Goal: Find specific page/section: Find specific page/section

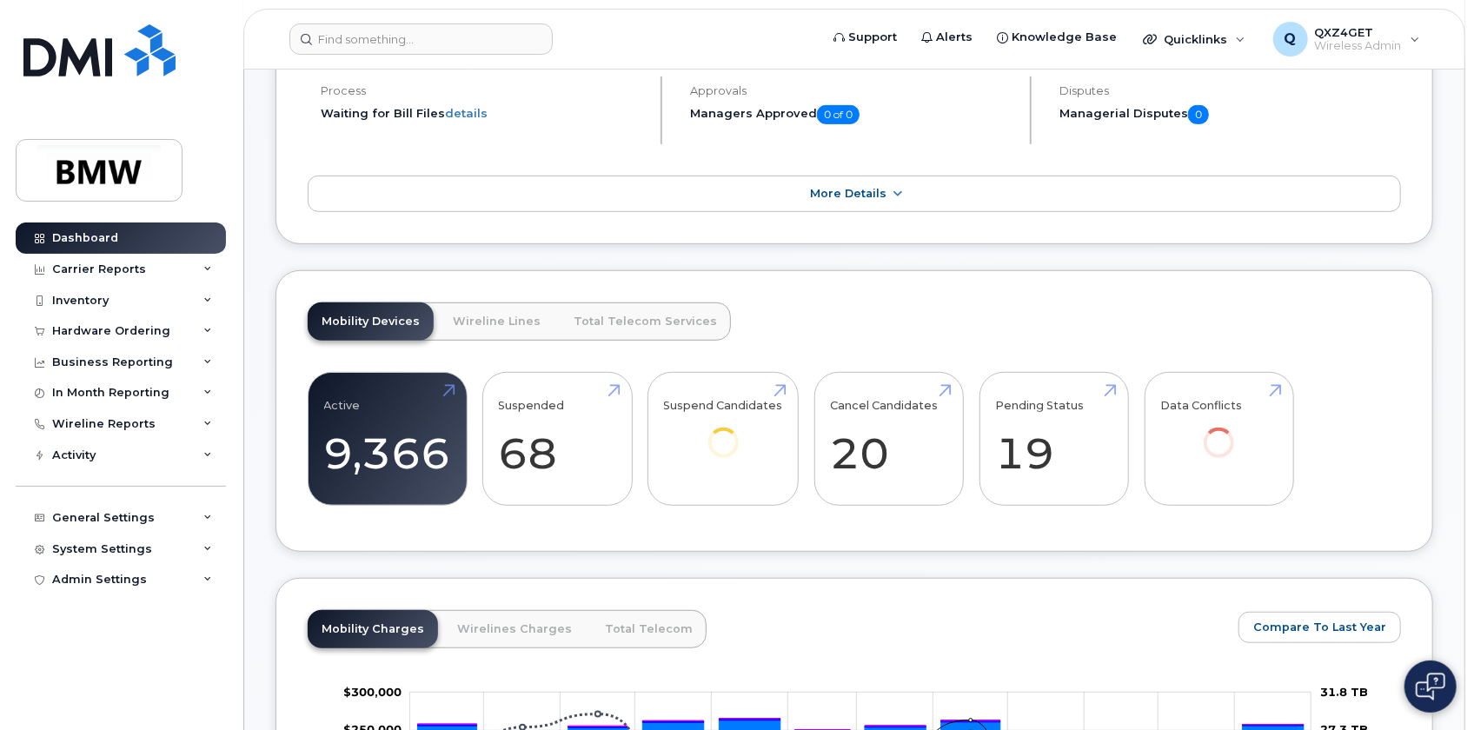
scroll to position [440, 0]
click at [94, 453] on div "Activity" at bounding box center [73, 455] width 43 height 14
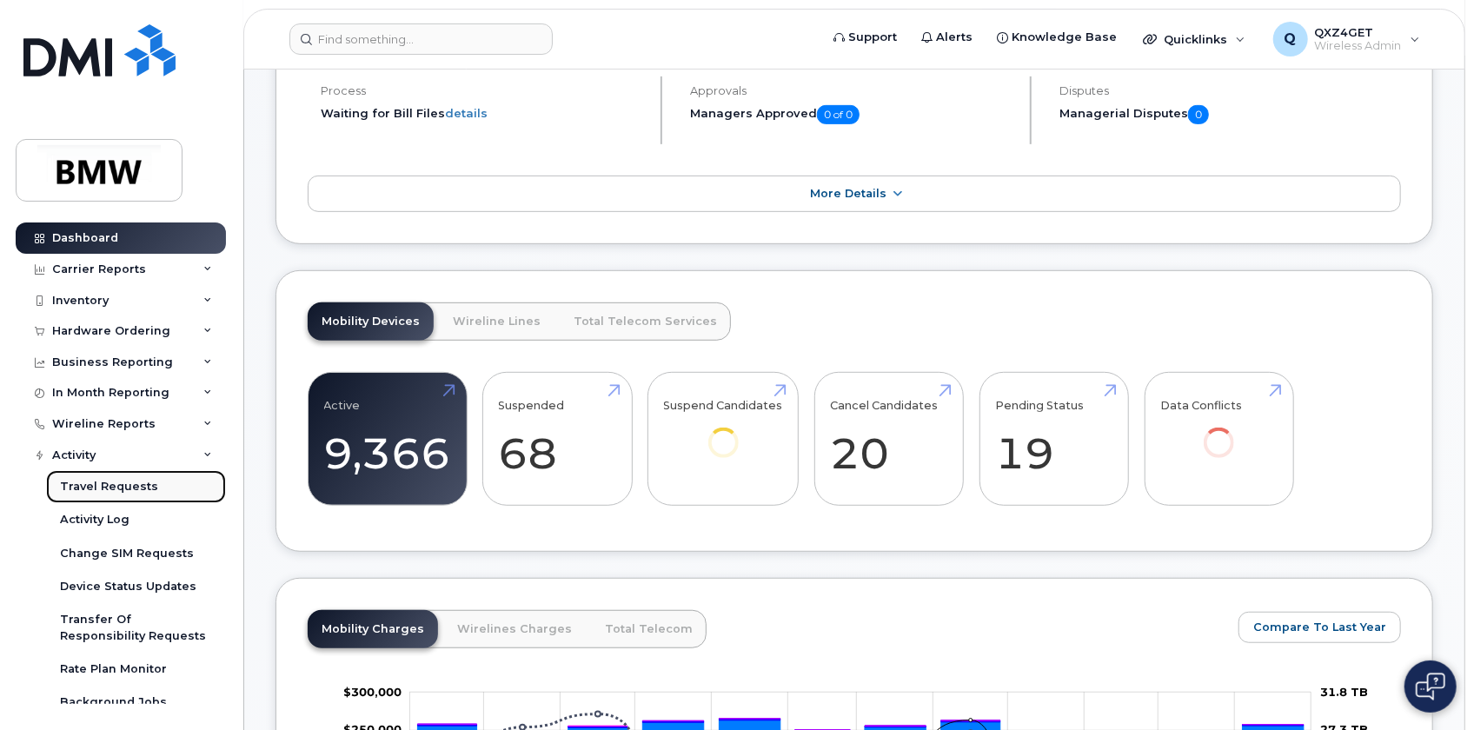
click at [129, 486] on div "Travel Requests" at bounding box center [109, 487] width 98 height 16
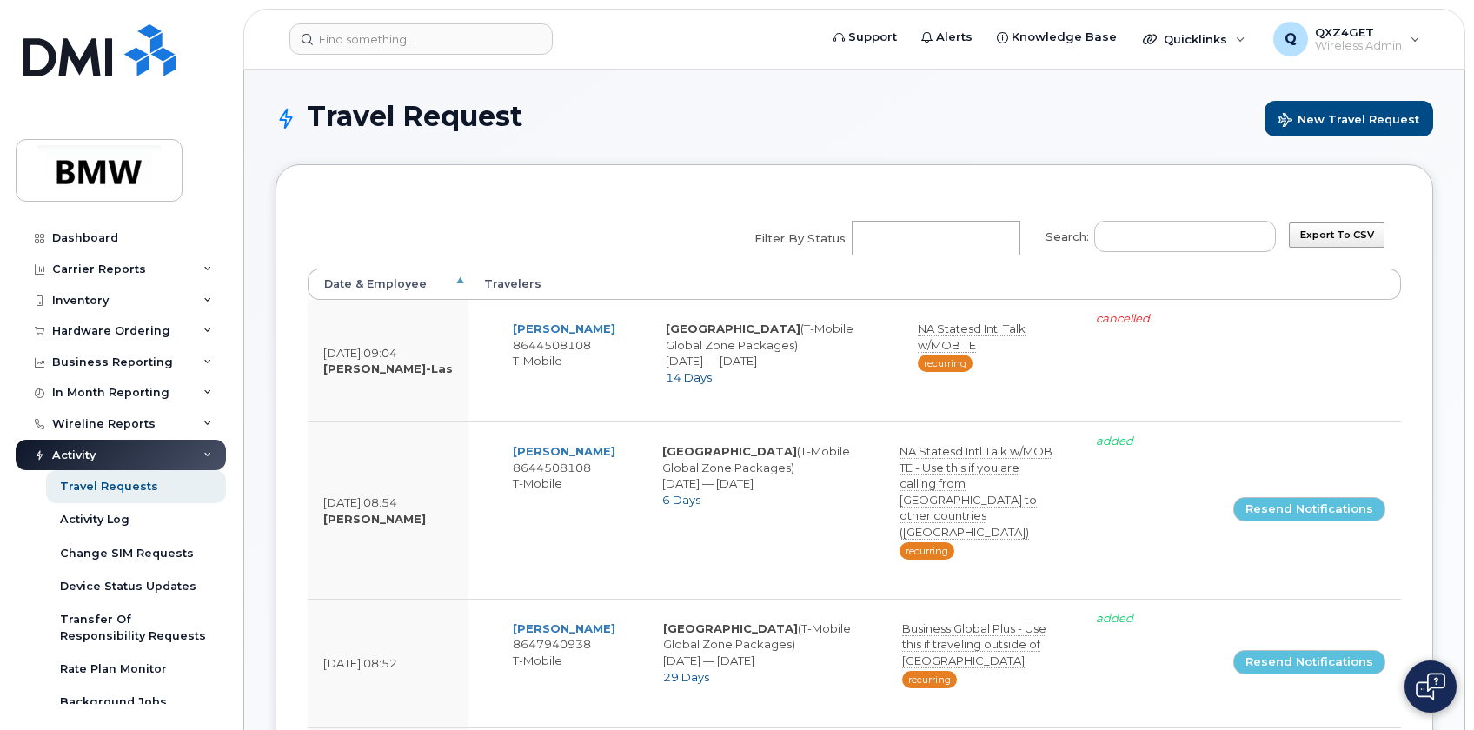
select select
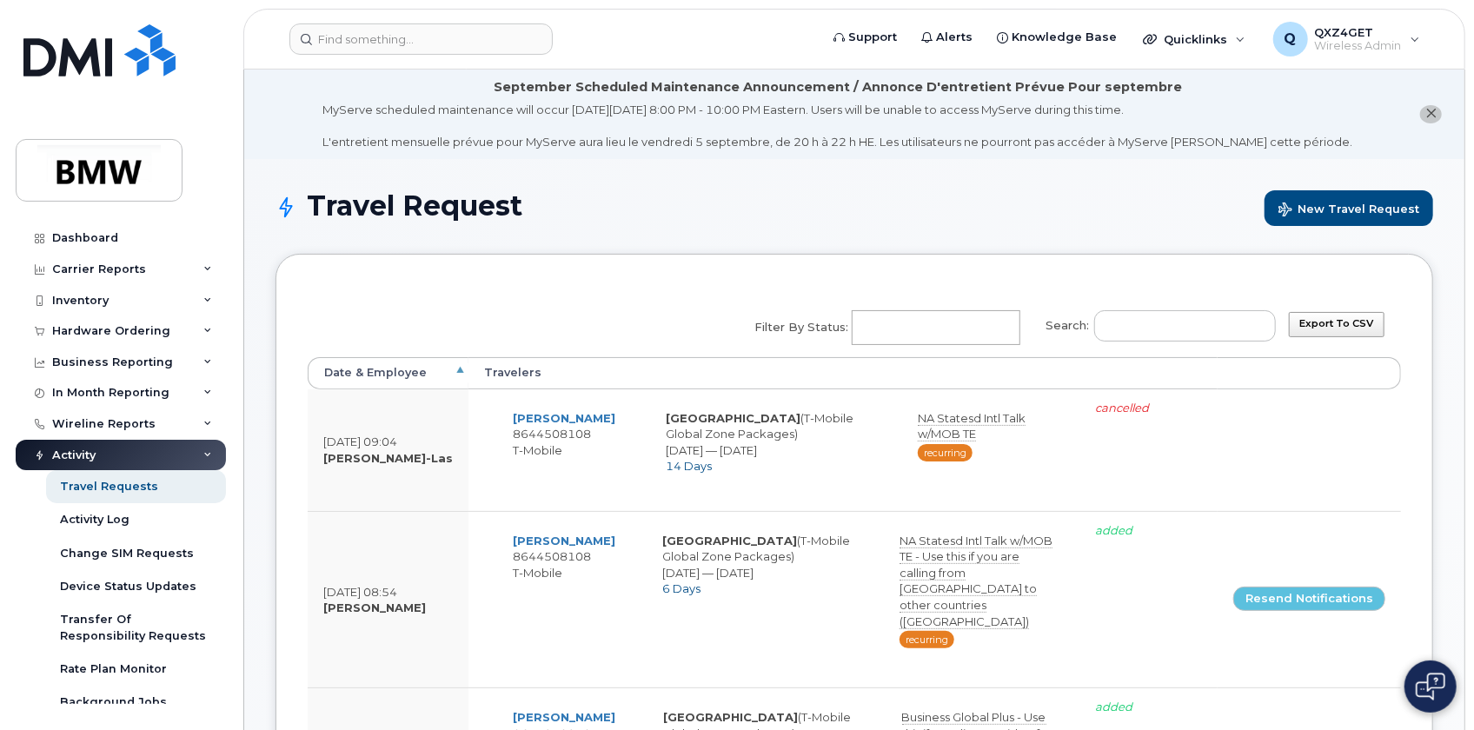
click at [1106, 320] on label "Search:" at bounding box center [1155, 323] width 242 height 49
click at [1106, 320] on input "Search:" at bounding box center [1185, 325] width 182 height 31
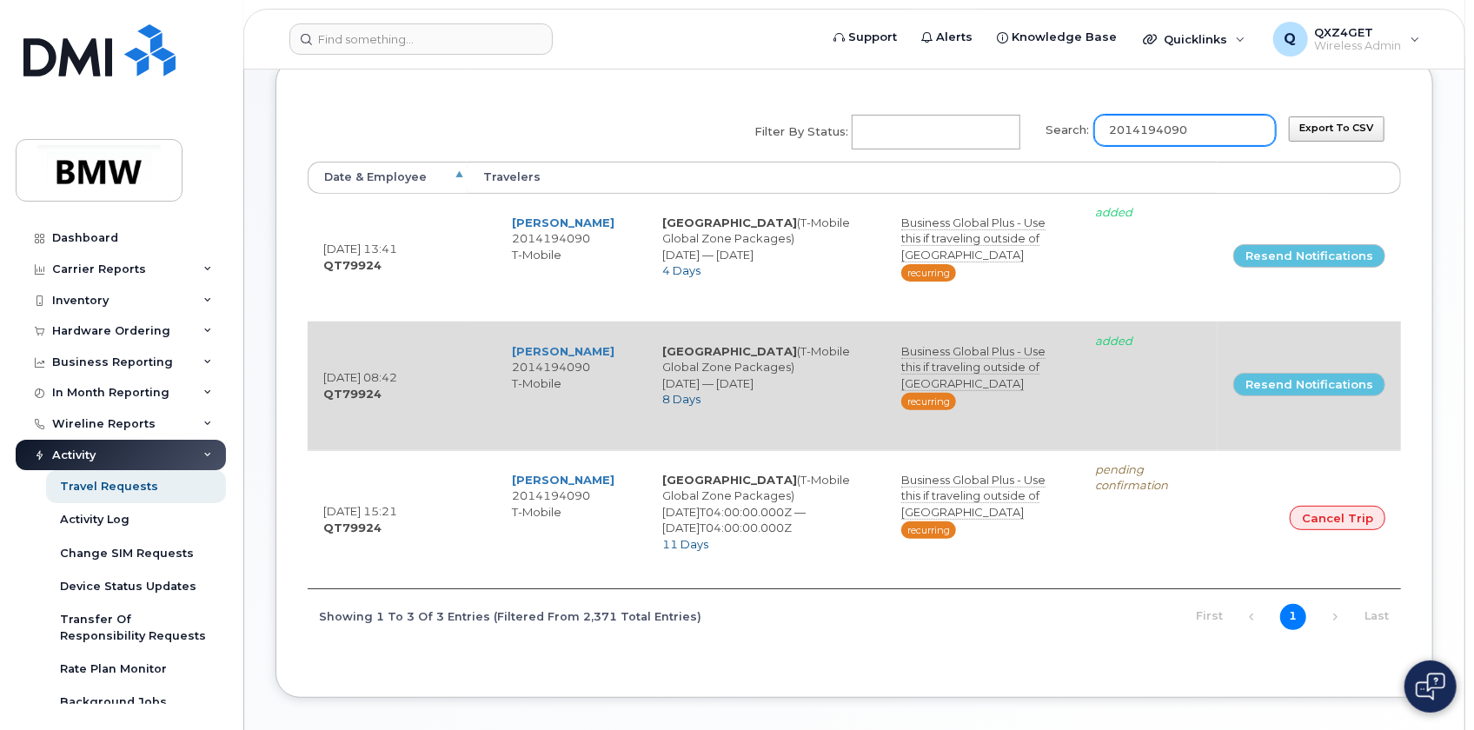
scroll to position [236, 0]
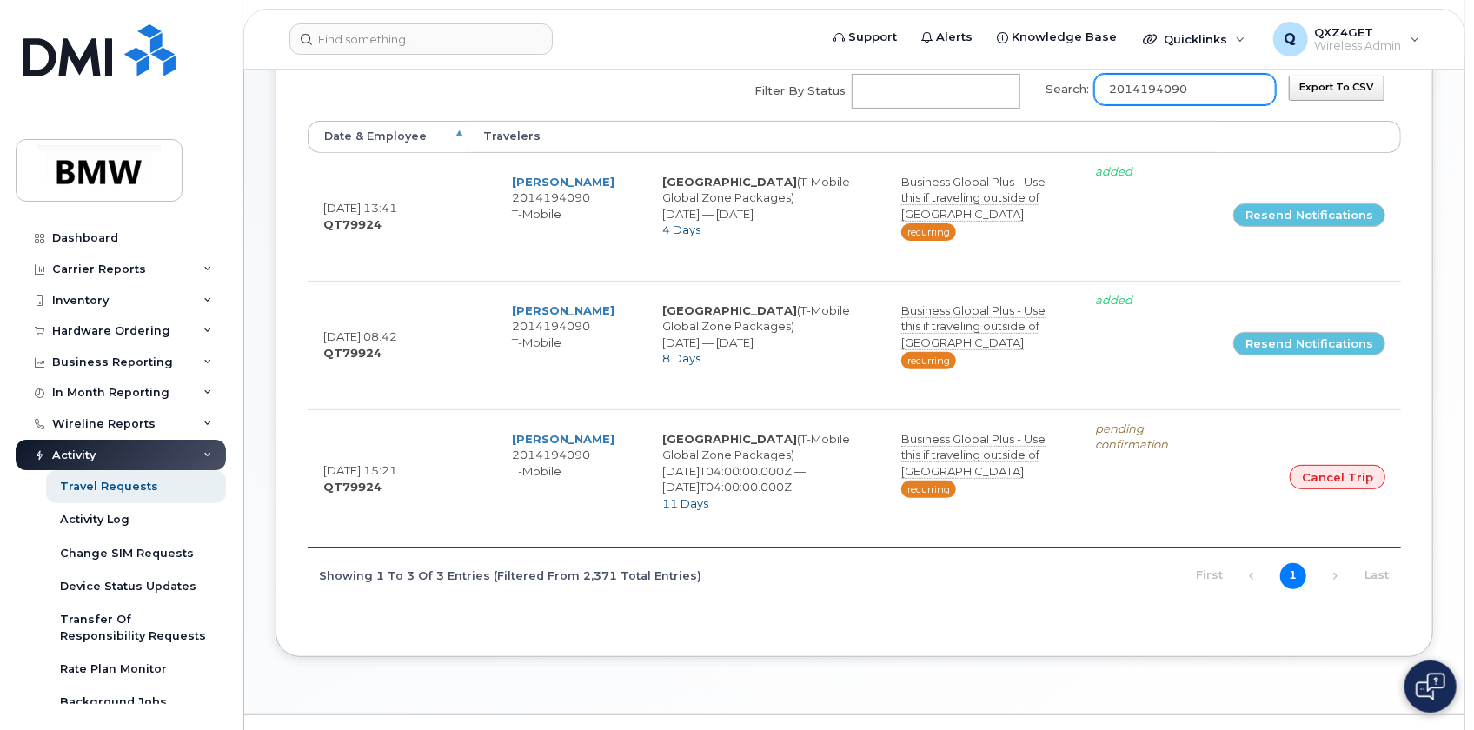
type input "2014194090"
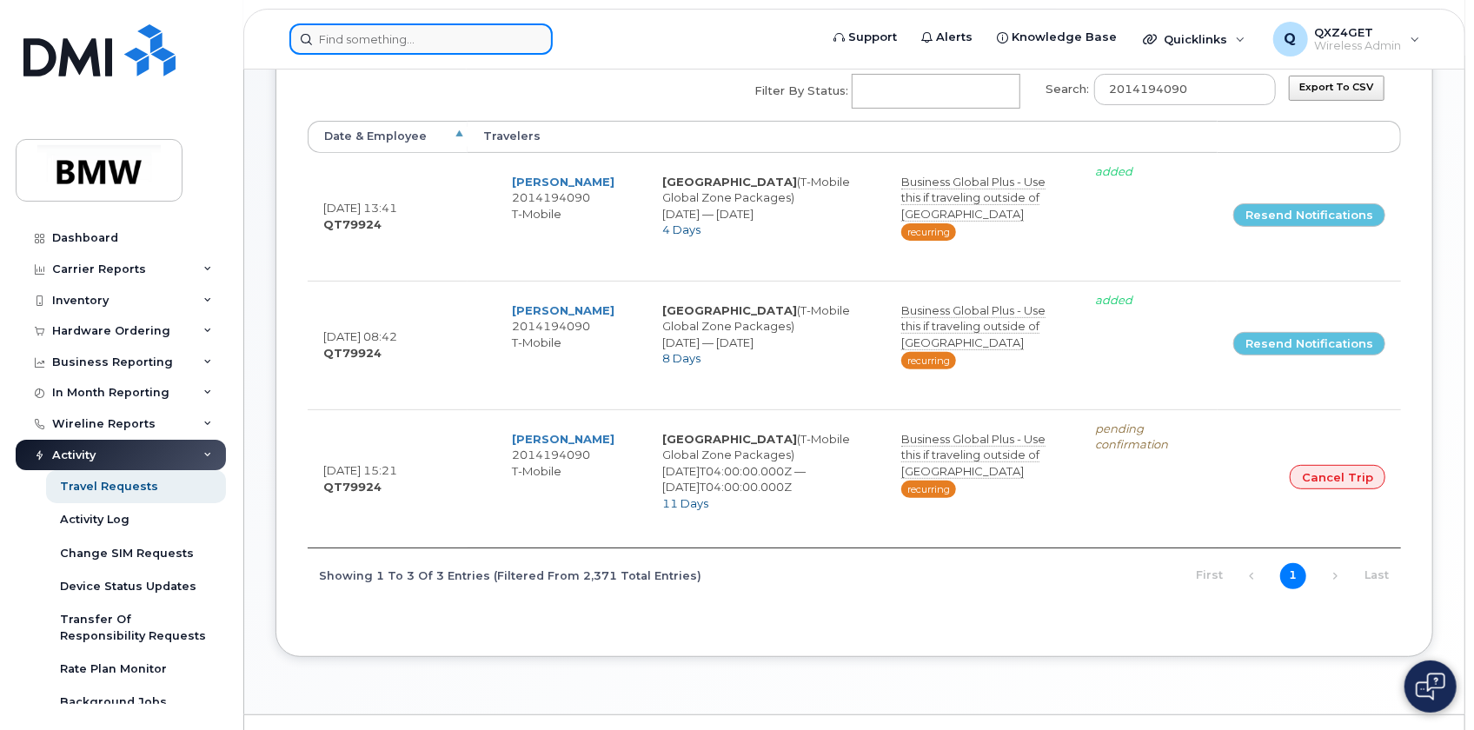
click at [375, 36] on input at bounding box center [420, 38] width 263 height 31
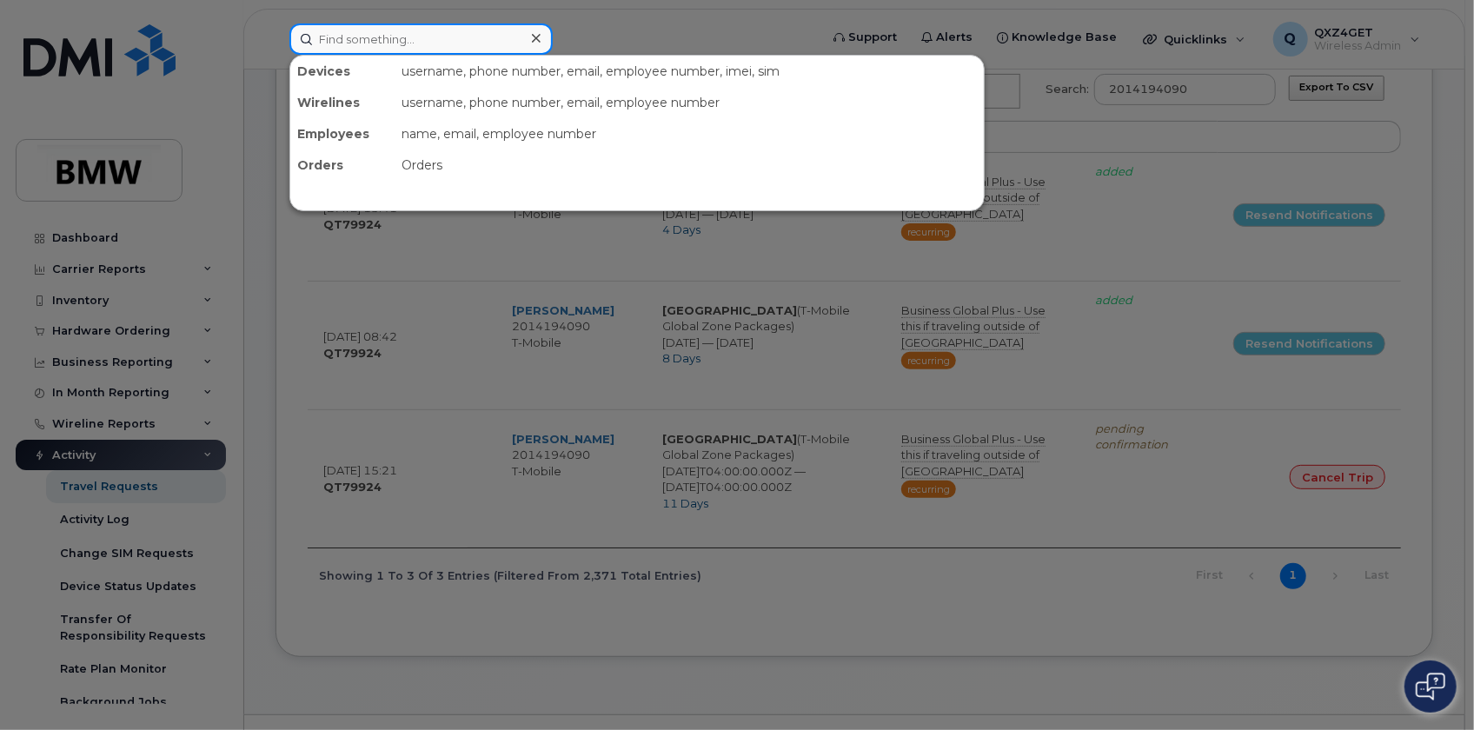
paste input "bruce.jensen@bmwmc.com"
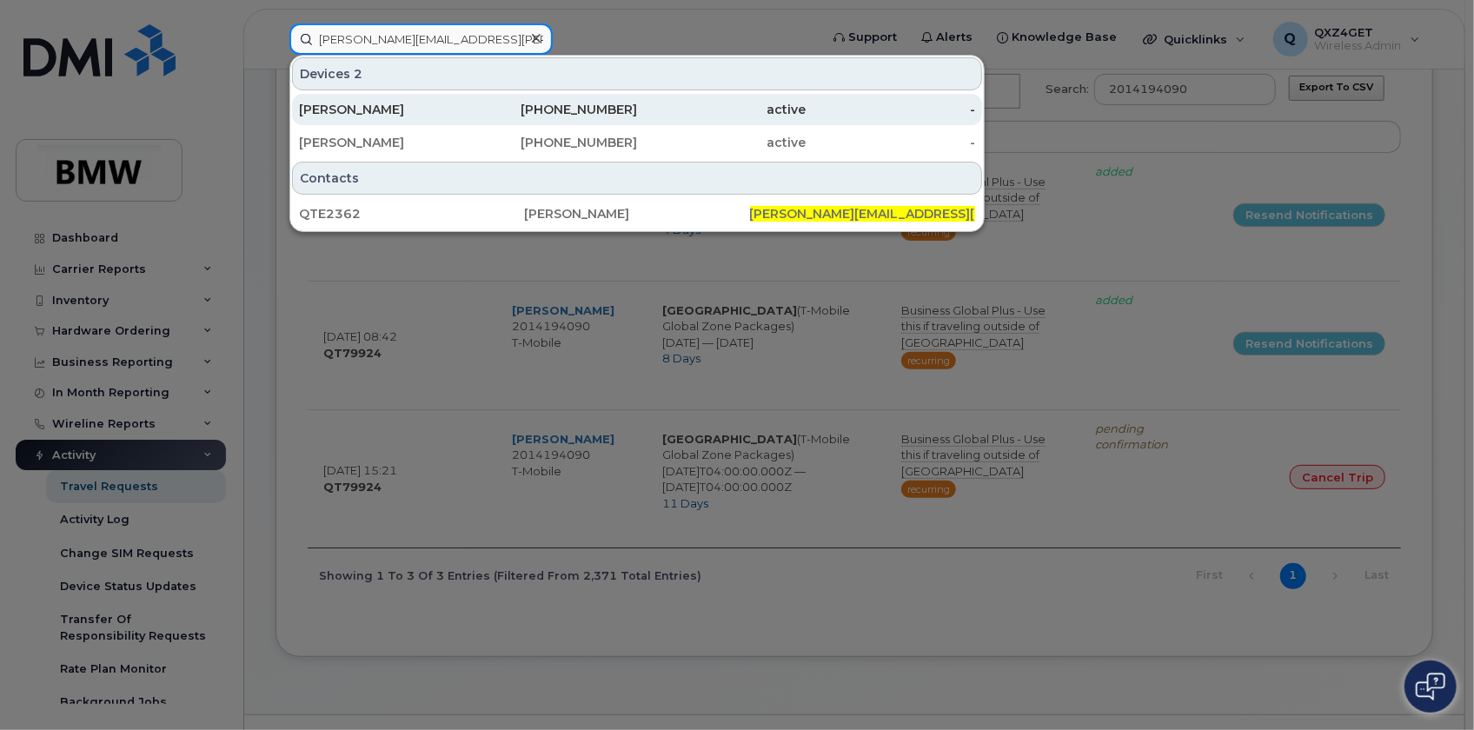
type input "bruce.jensen@bmwmc.com"
click at [355, 104] on div "Bruce Jensen" at bounding box center [383, 109] width 169 height 17
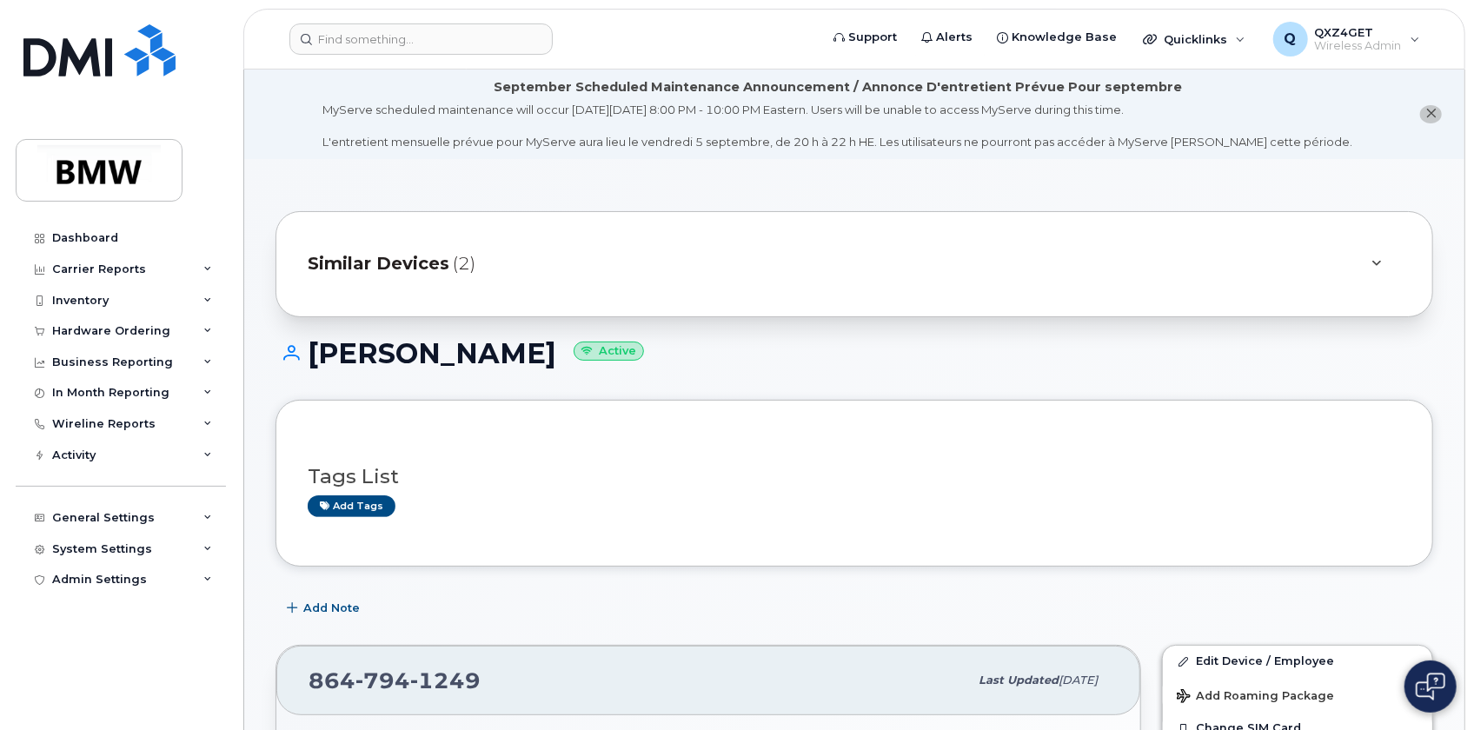
click at [382, 253] on div "Similar Devices (2)" at bounding box center [830, 264] width 1045 height 42
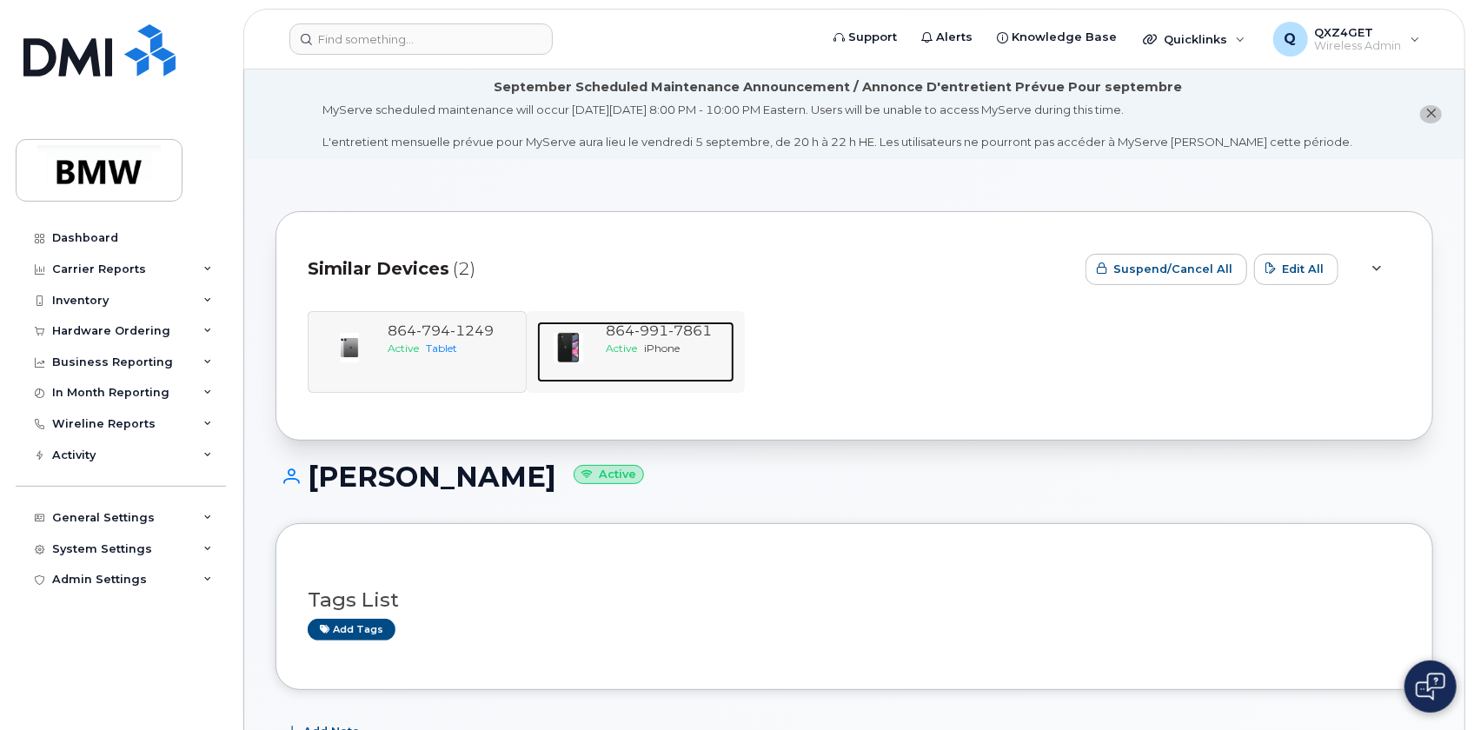
click at [660, 350] on span "iPhone" at bounding box center [663, 348] width 36 height 13
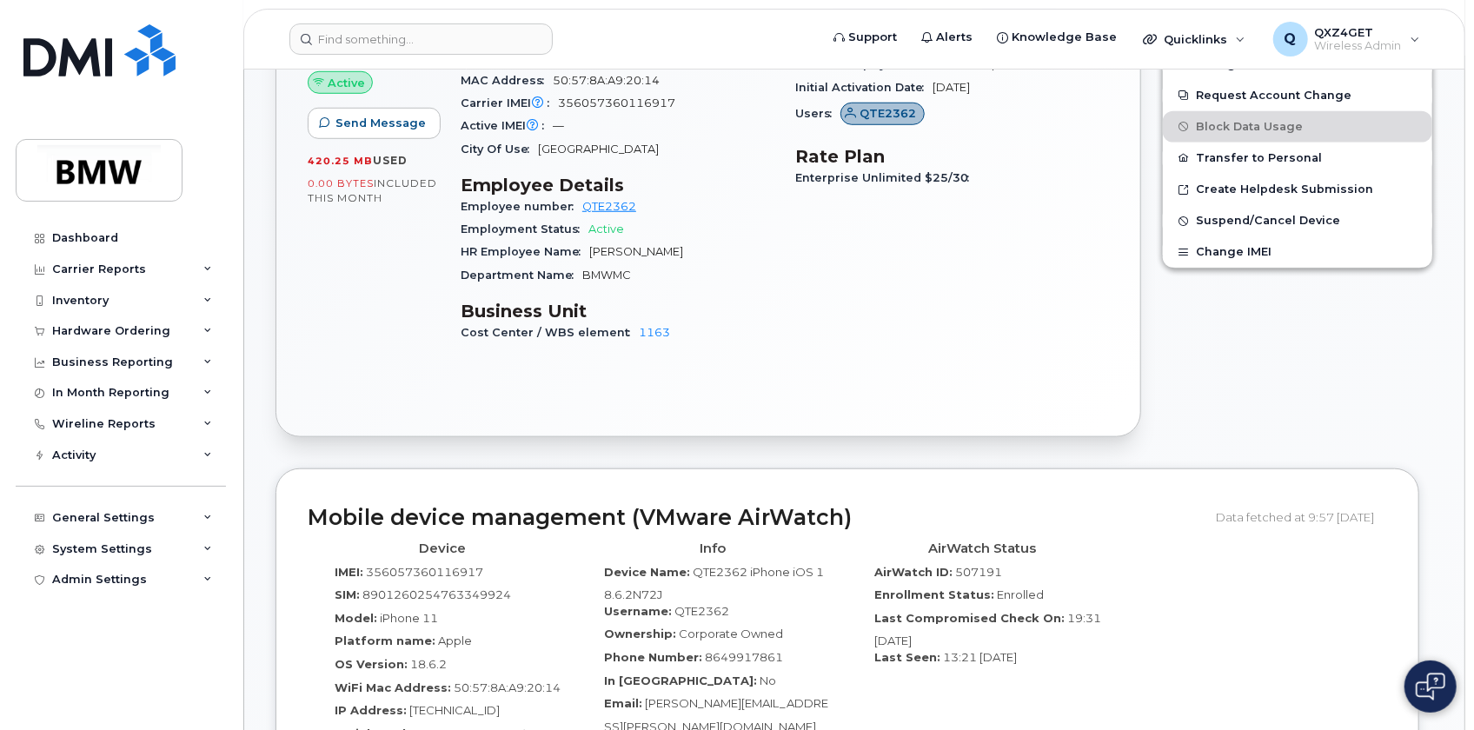
scroll to position [869, 0]
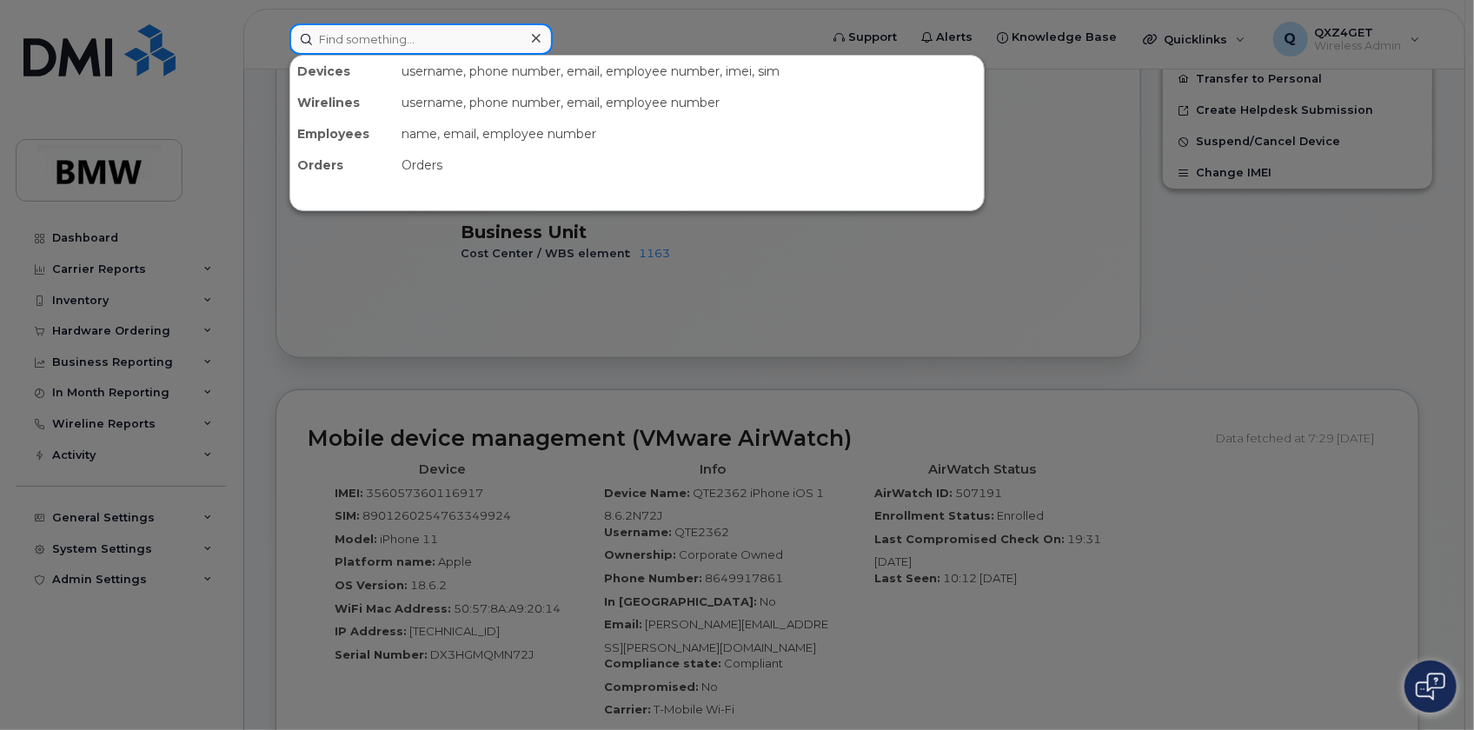
click at [344, 37] on input at bounding box center [420, 38] width 263 height 31
paste input "florian.fp.pangratz@bmw.de"
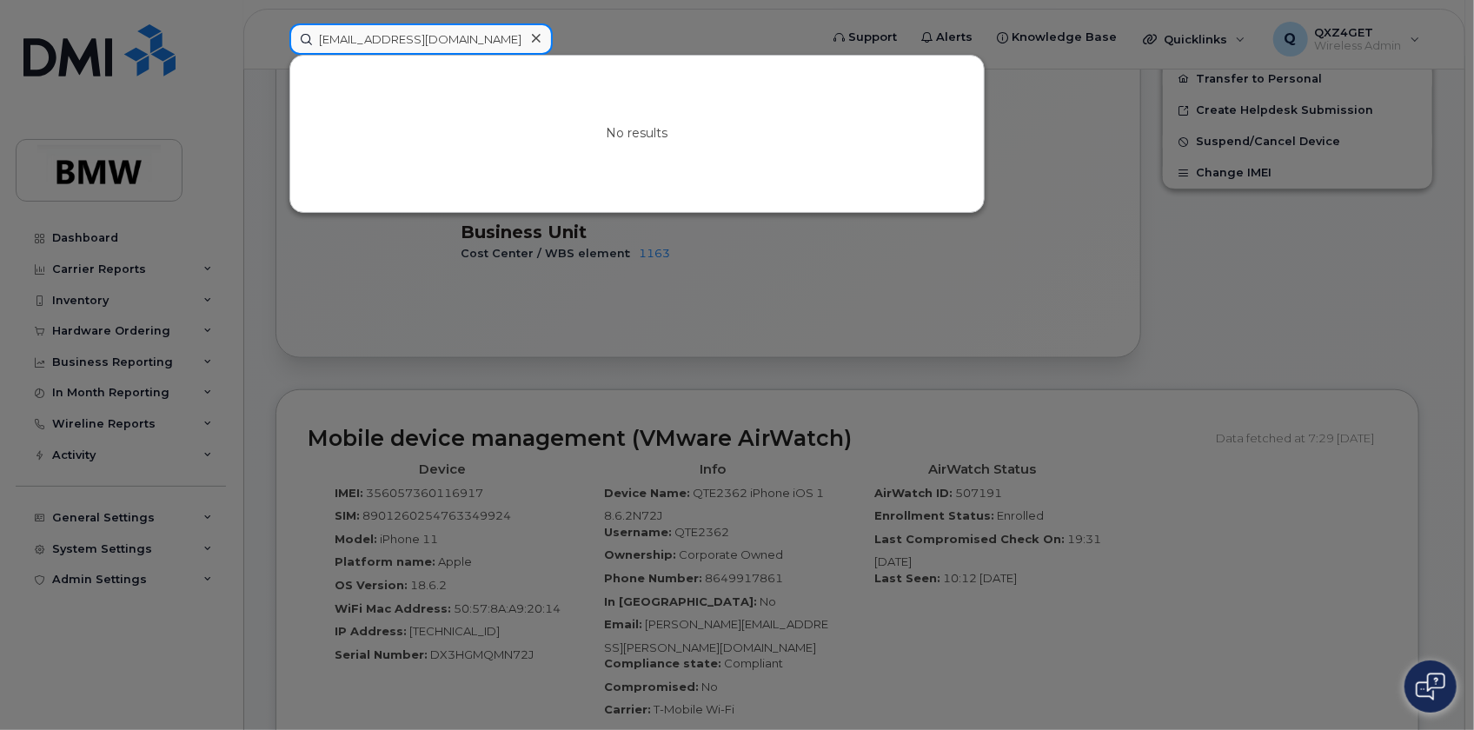
type input "florian.fp.pangratz@bmw.de"
drag, startPoint x: 489, startPoint y: 33, endPoint x: 287, endPoint y: 15, distance: 203.3
click at [287, 23] on div "florian.fp.pangratz@bmw.de No results" at bounding box center [549, 38] width 546 height 31
click at [534, 40] on icon at bounding box center [536, 38] width 9 height 9
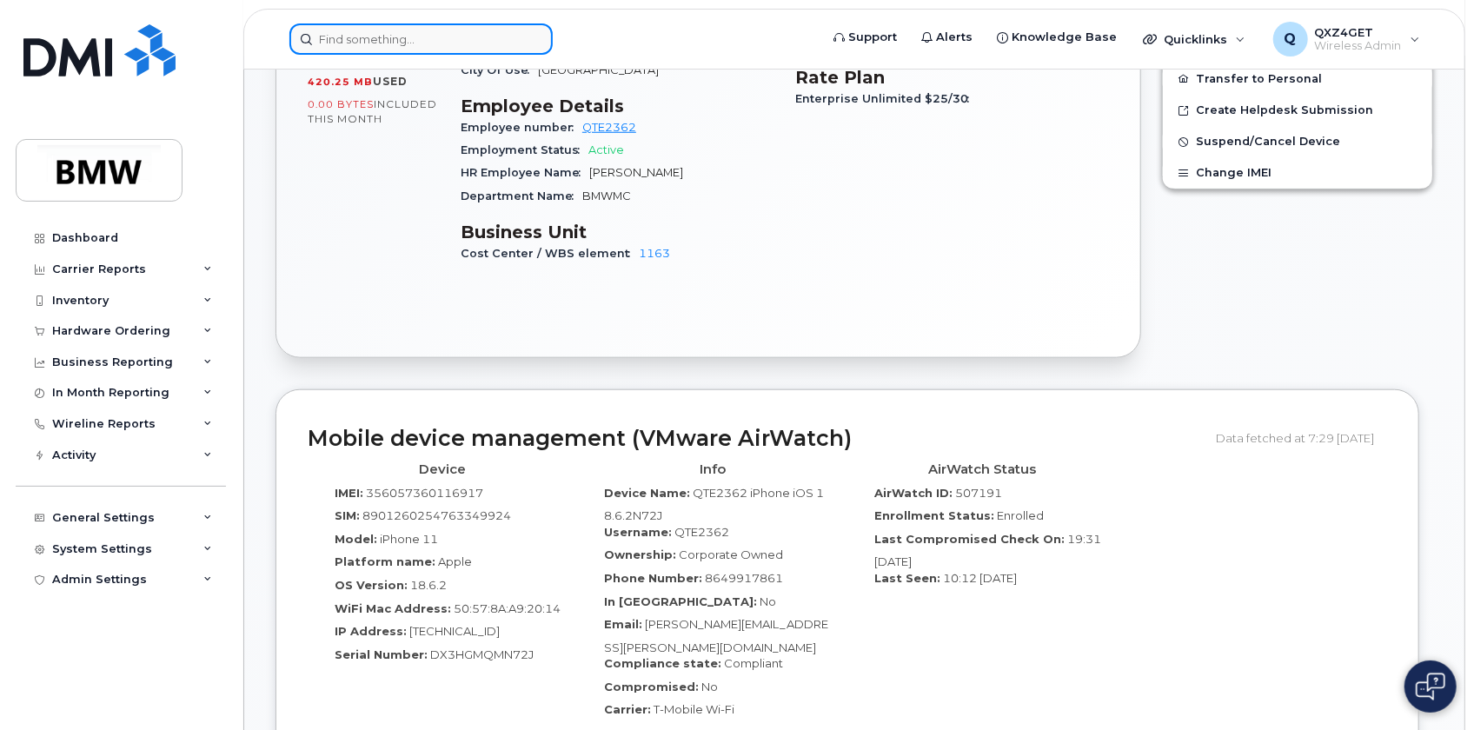
click at [366, 40] on input at bounding box center [420, 38] width 263 height 31
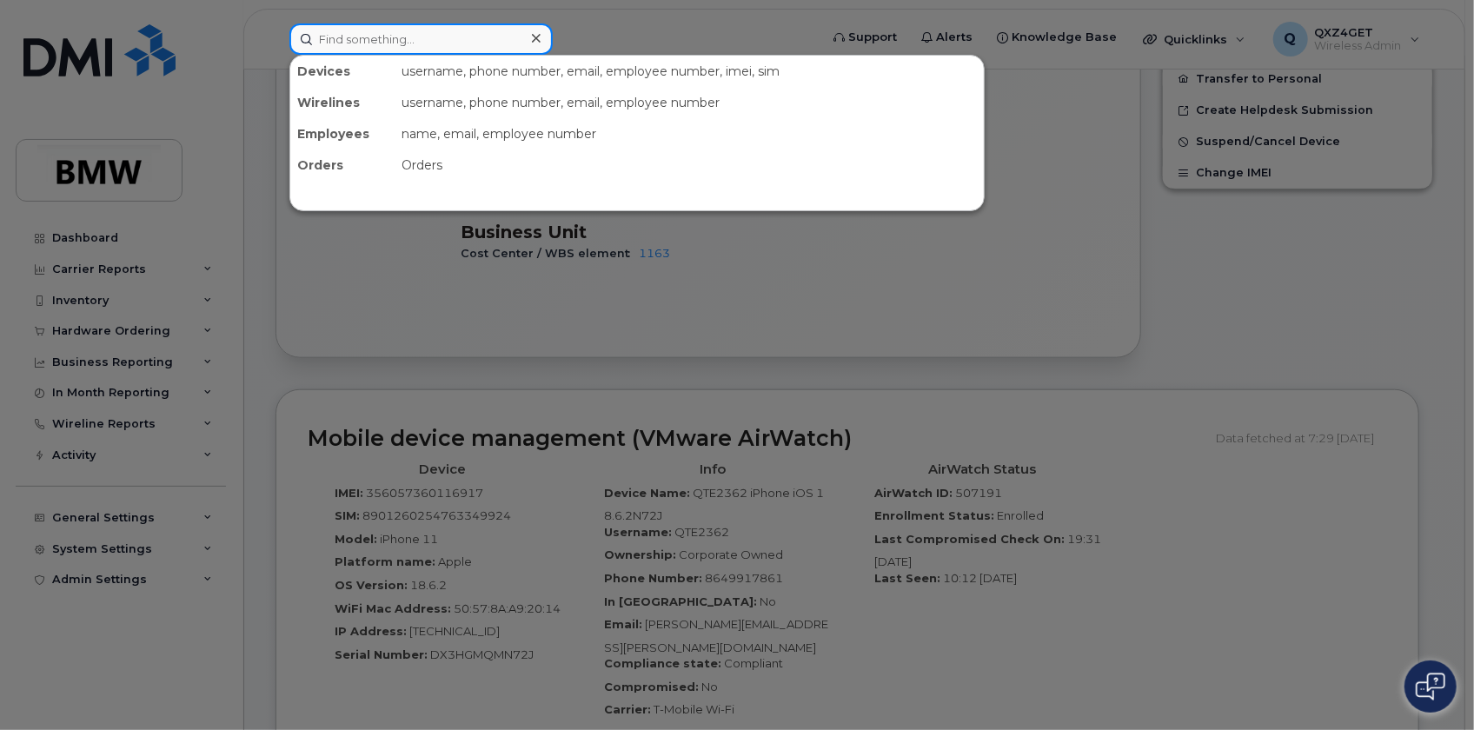
paste input "amber.brooks@bmwmc.com"
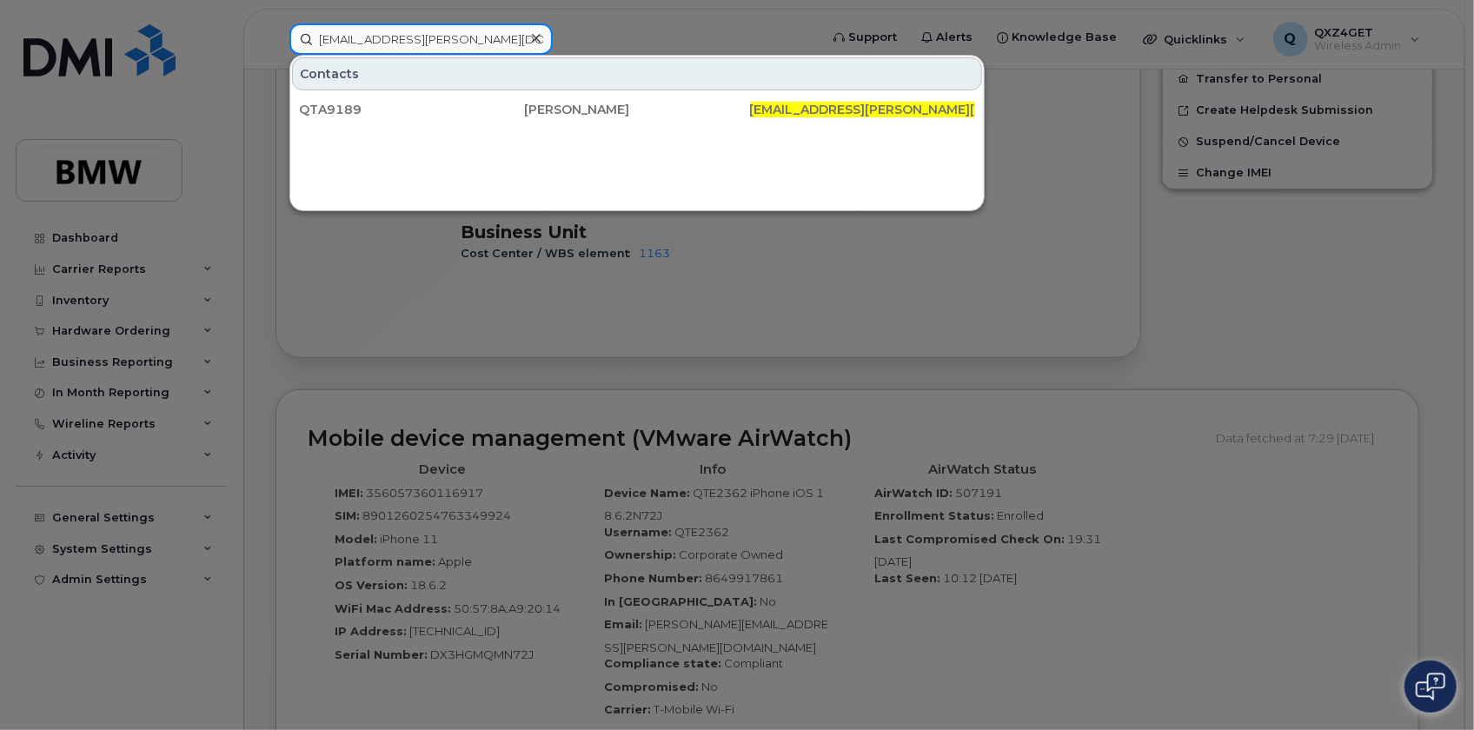
type input "amber.brooks@bmwmc.com"
click at [533, 37] on icon at bounding box center [536, 38] width 9 height 14
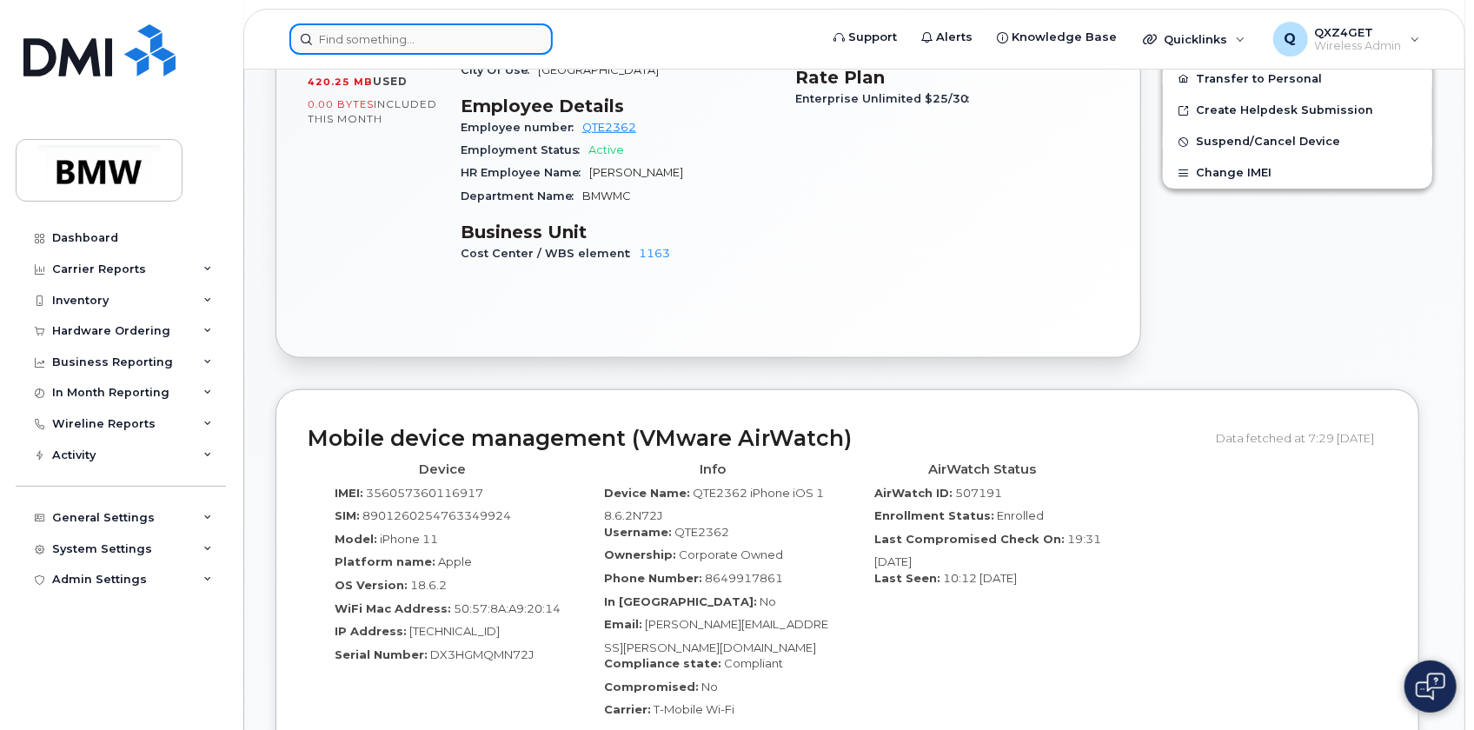
click at [349, 38] on input at bounding box center [420, 38] width 263 height 31
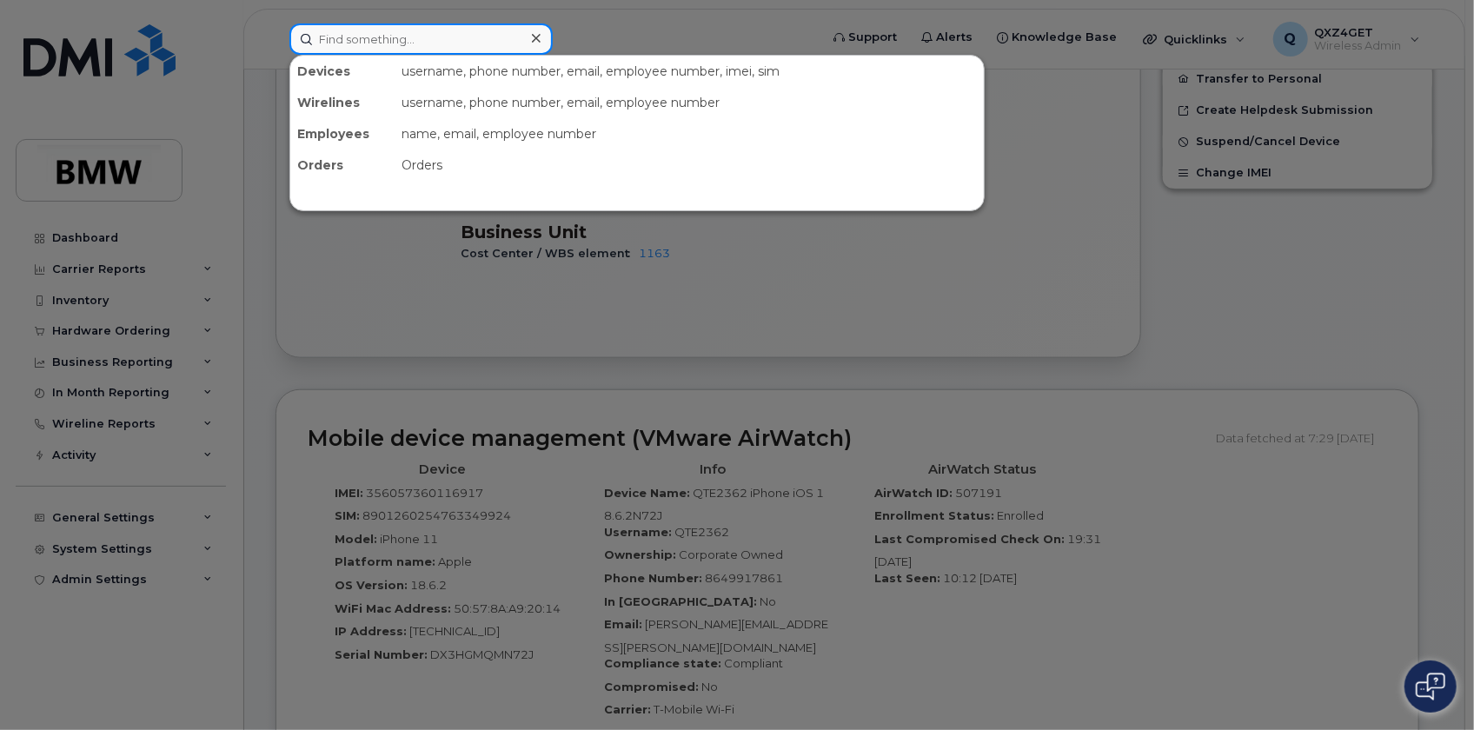
paste input "[PERSON_NAME]"
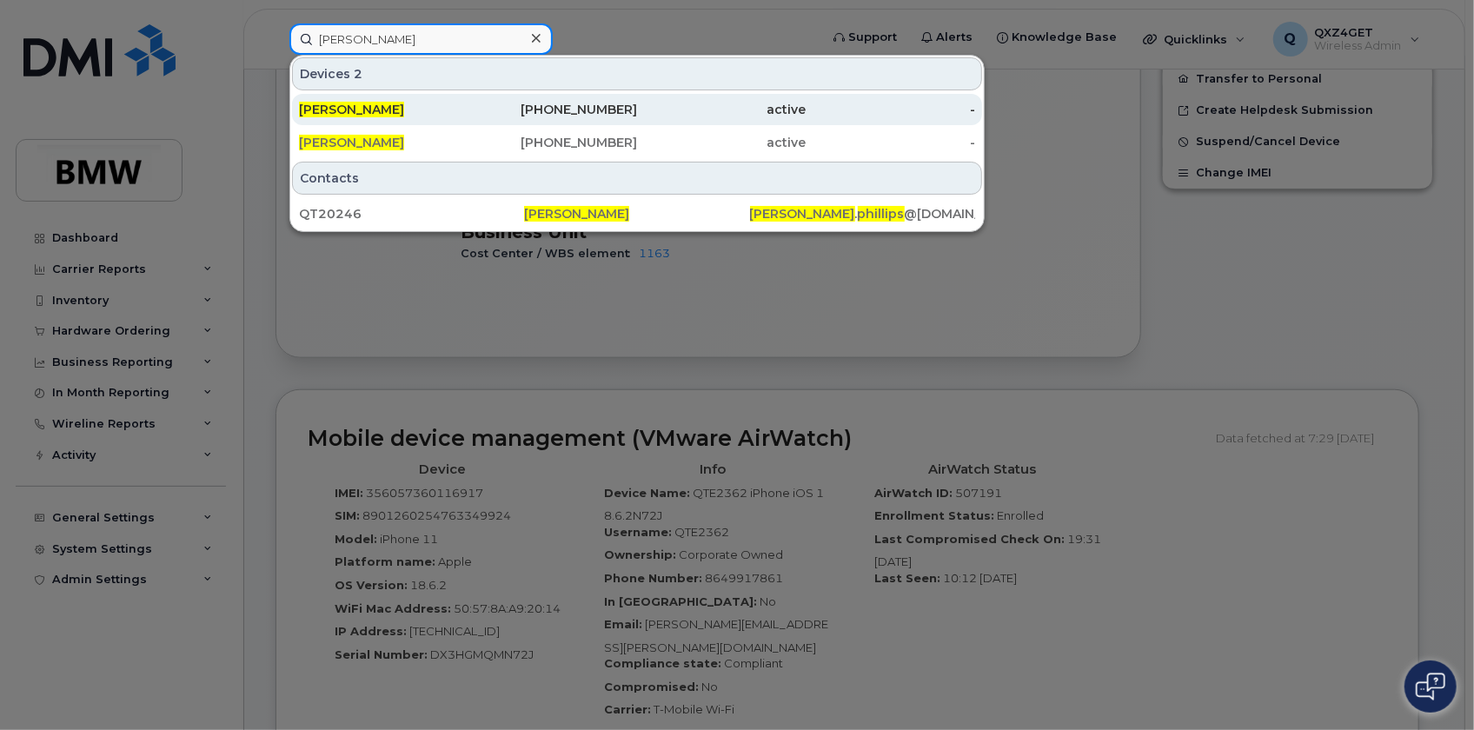
type input "[PERSON_NAME]"
click at [362, 103] on span "Stacey Phillips" at bounding box center [351, 110] width 105 height 16
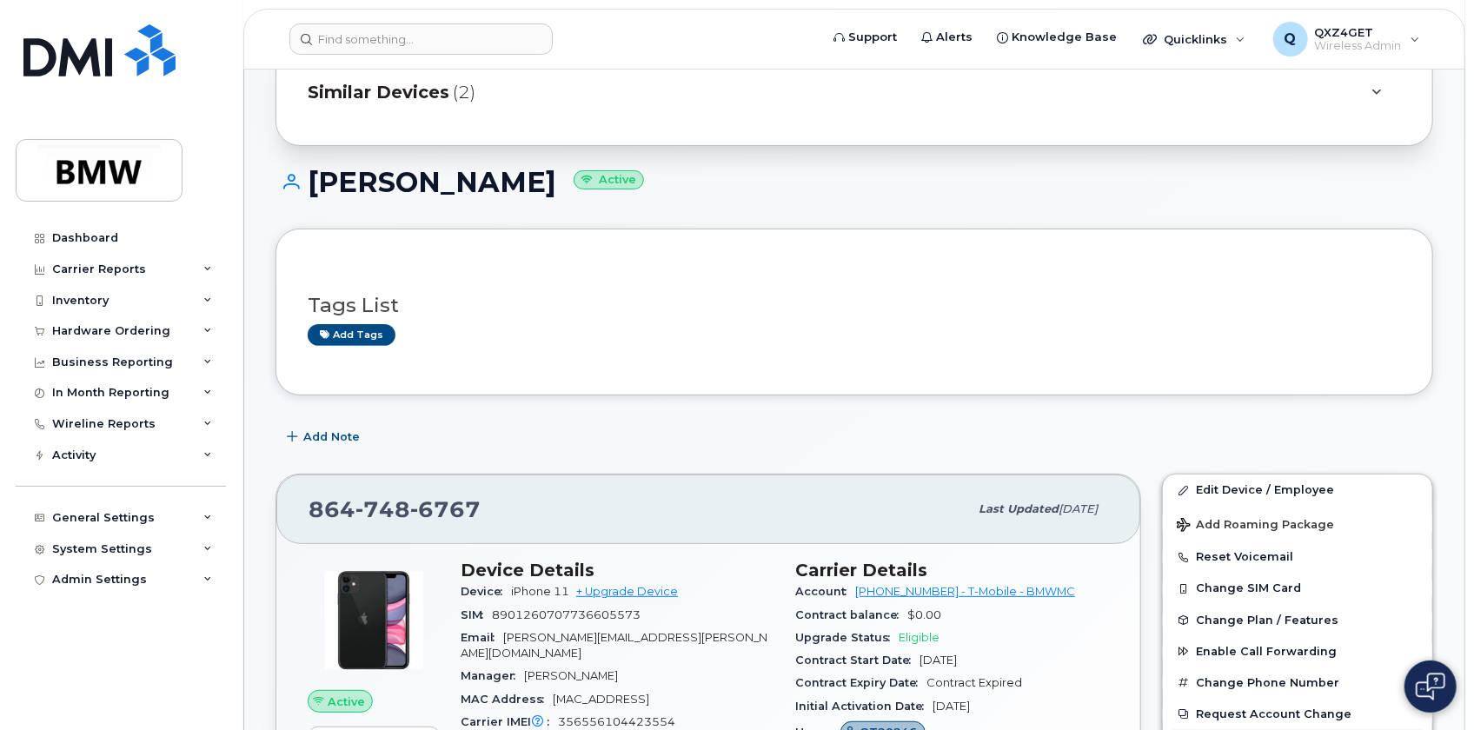
scroll to position [78, 0]
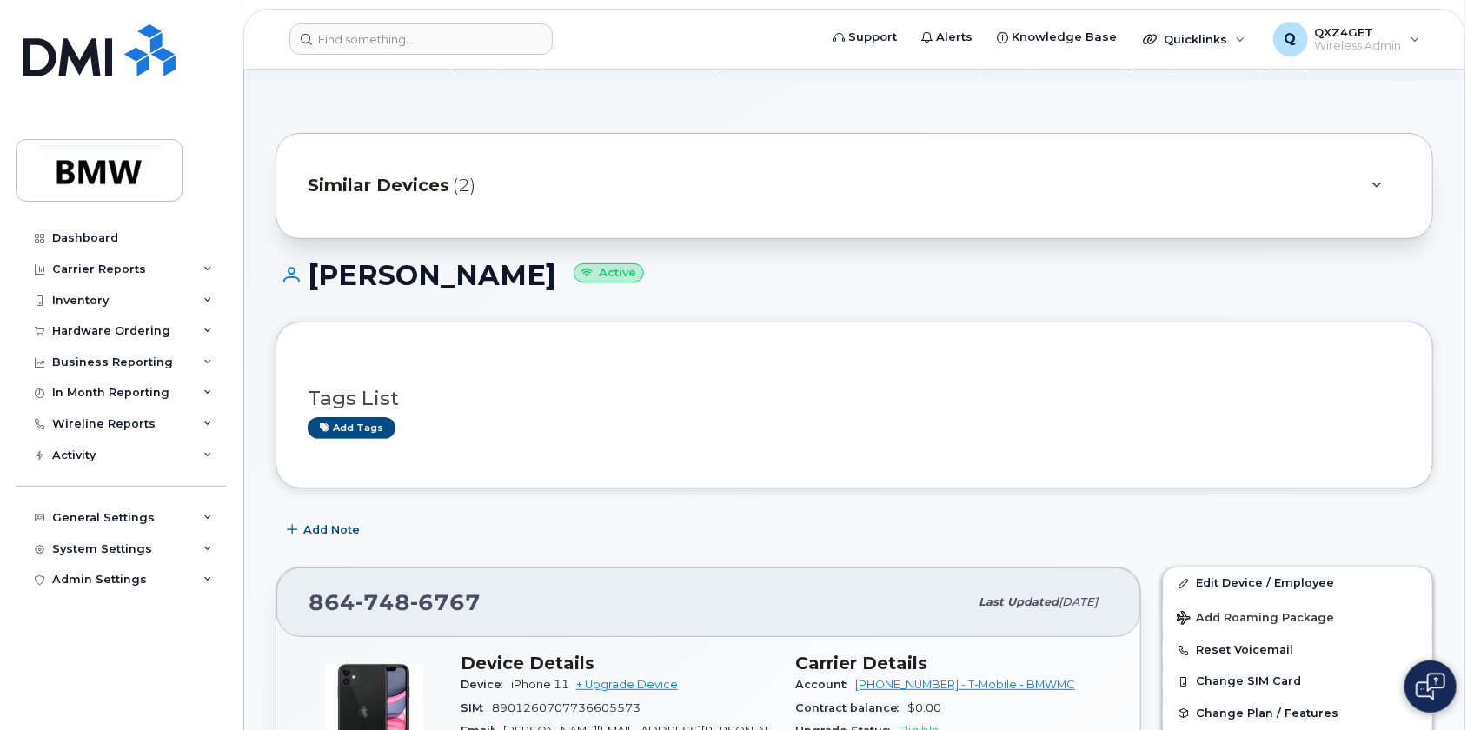
click at [371, 189] on span "Similar Devices" at bounding box center [379, 185] width 142 height 25
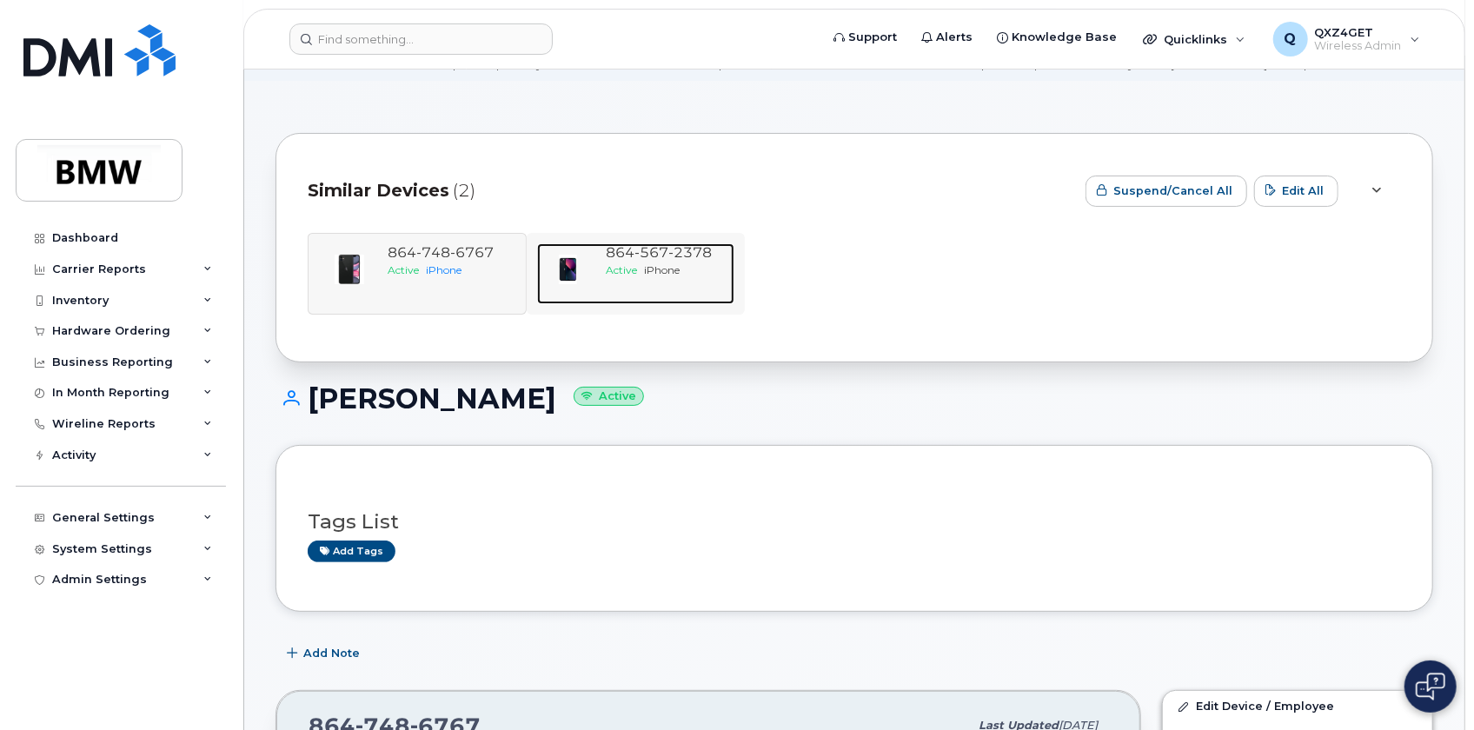
click at [635, 263] on span "Active" at bounding box center [622, 269] width 31 height 13
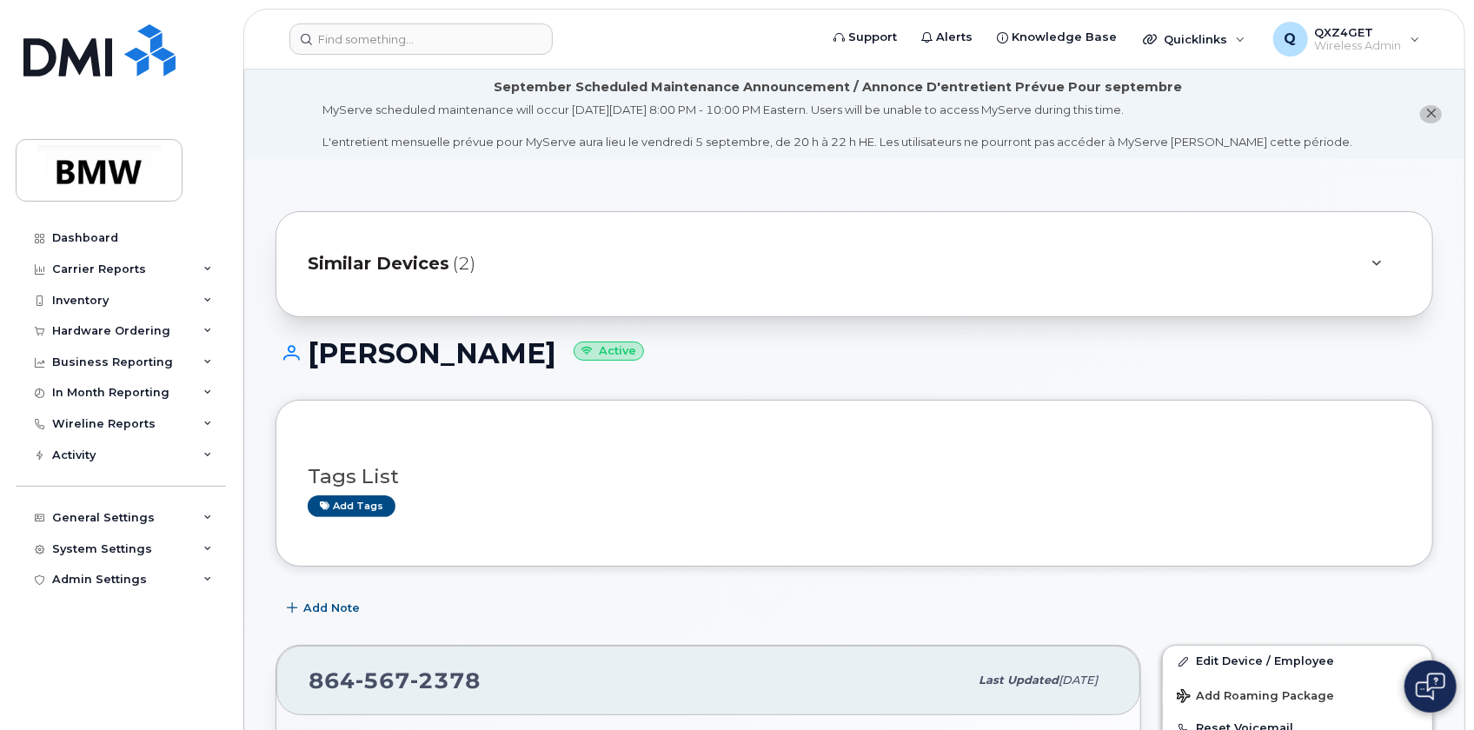
click at [432, 255] on span "Similar Devices" at bounding box center [379, 263] width 142 height 25
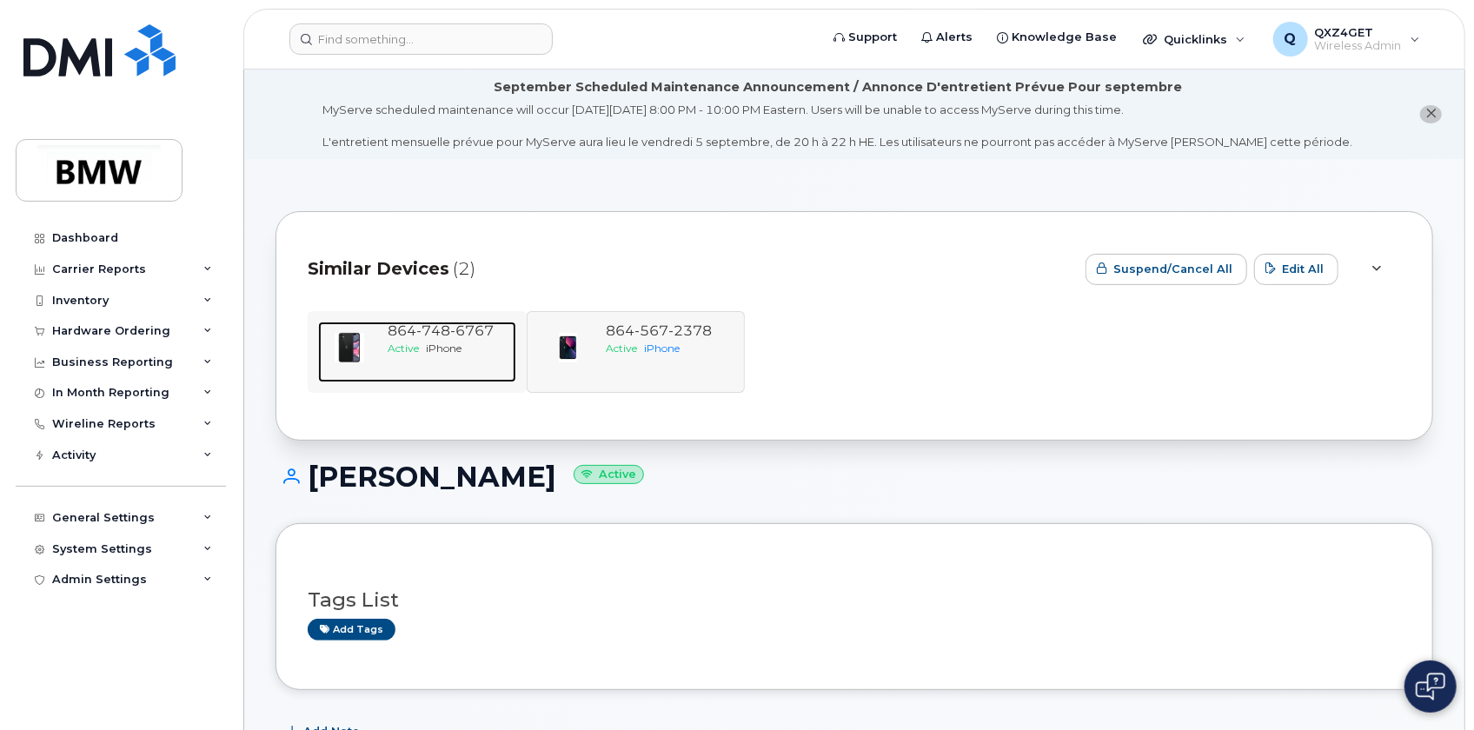
click at [393, 322] on span "864 748 6767" at bounding box center [441, 330] width 106 height 17
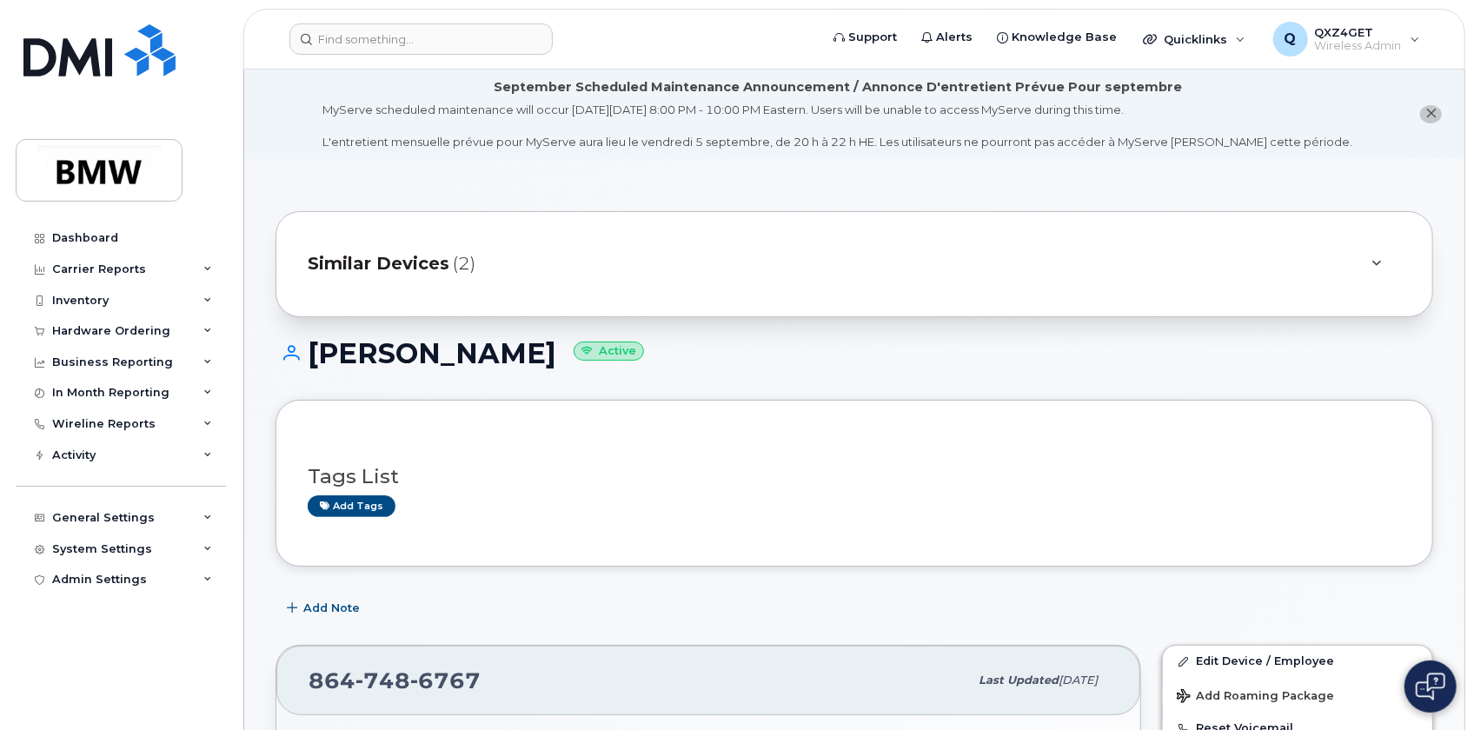
click at [438, 259] on span "Similar Devices" at bounding box center [379, 263] width 142 height 25
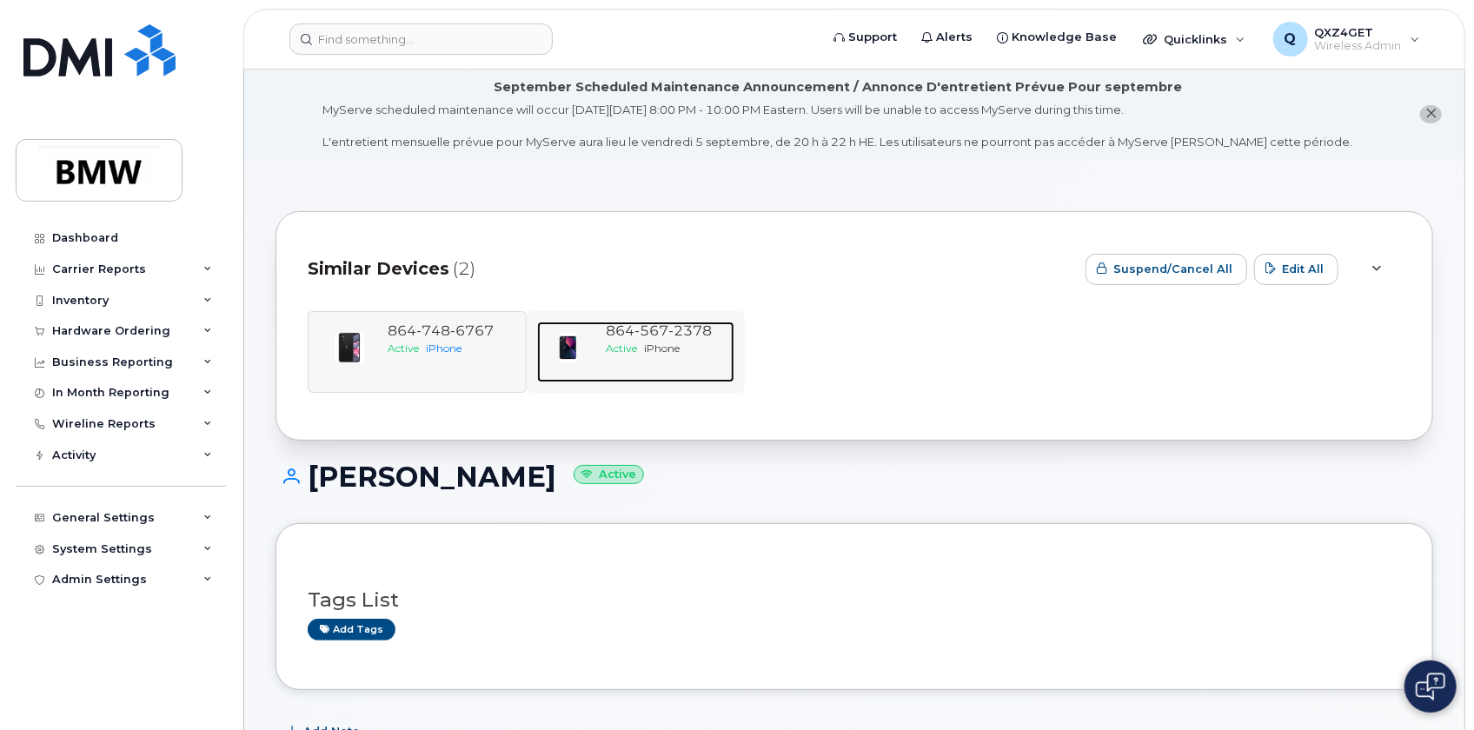
click at [628, 332] on span "864 567 2378" at bounding box center [660, 330] width 106 height 17
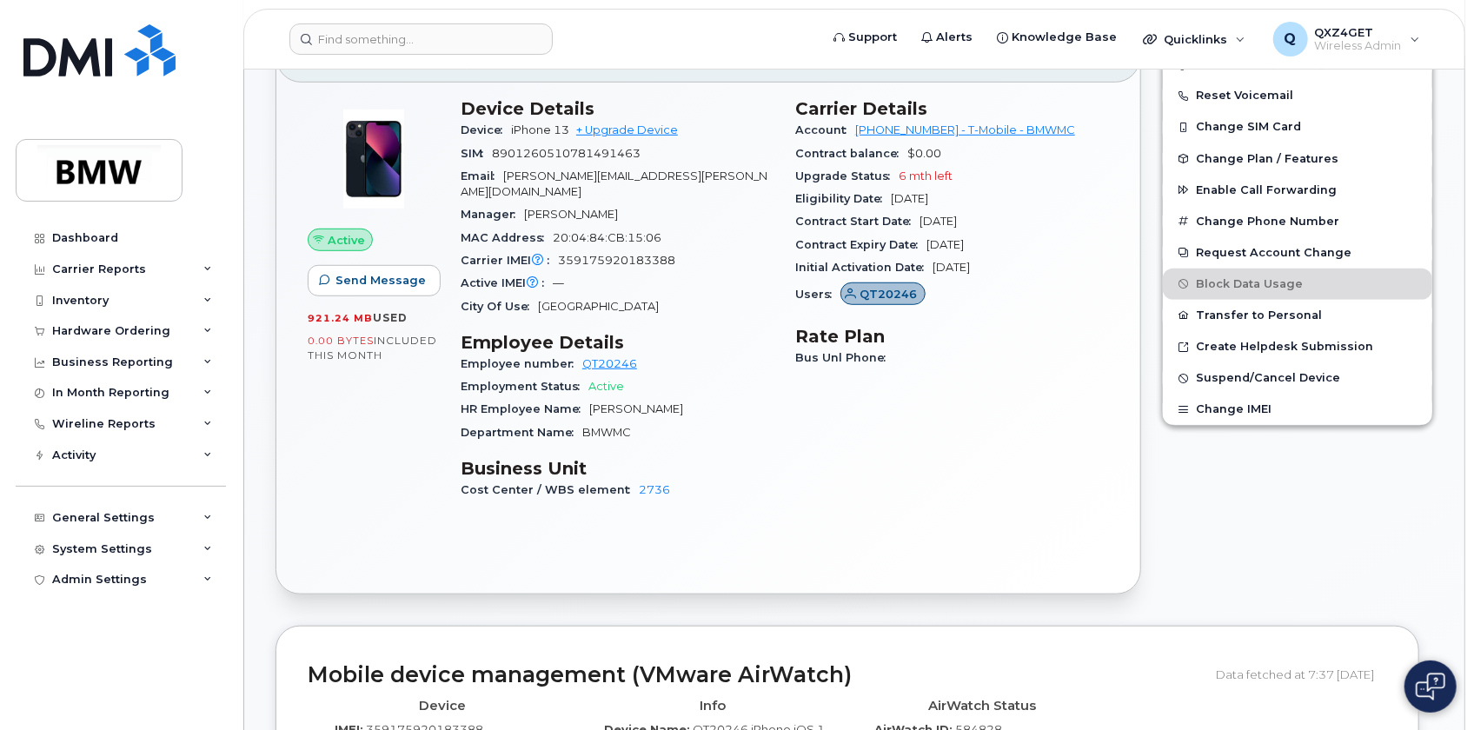
scroll to position [632, 0]
drag, startPoint x: 676, startPoint y: 179, endPoint x: 505, endPoint y: 183, distance: 171.3
click at [505, 183] on div "Email stacey.phillips@bmwmc.com" at bounding box center [618, 185] width 314 height 39
copy span "stacey.phillips@bmwmc.com"
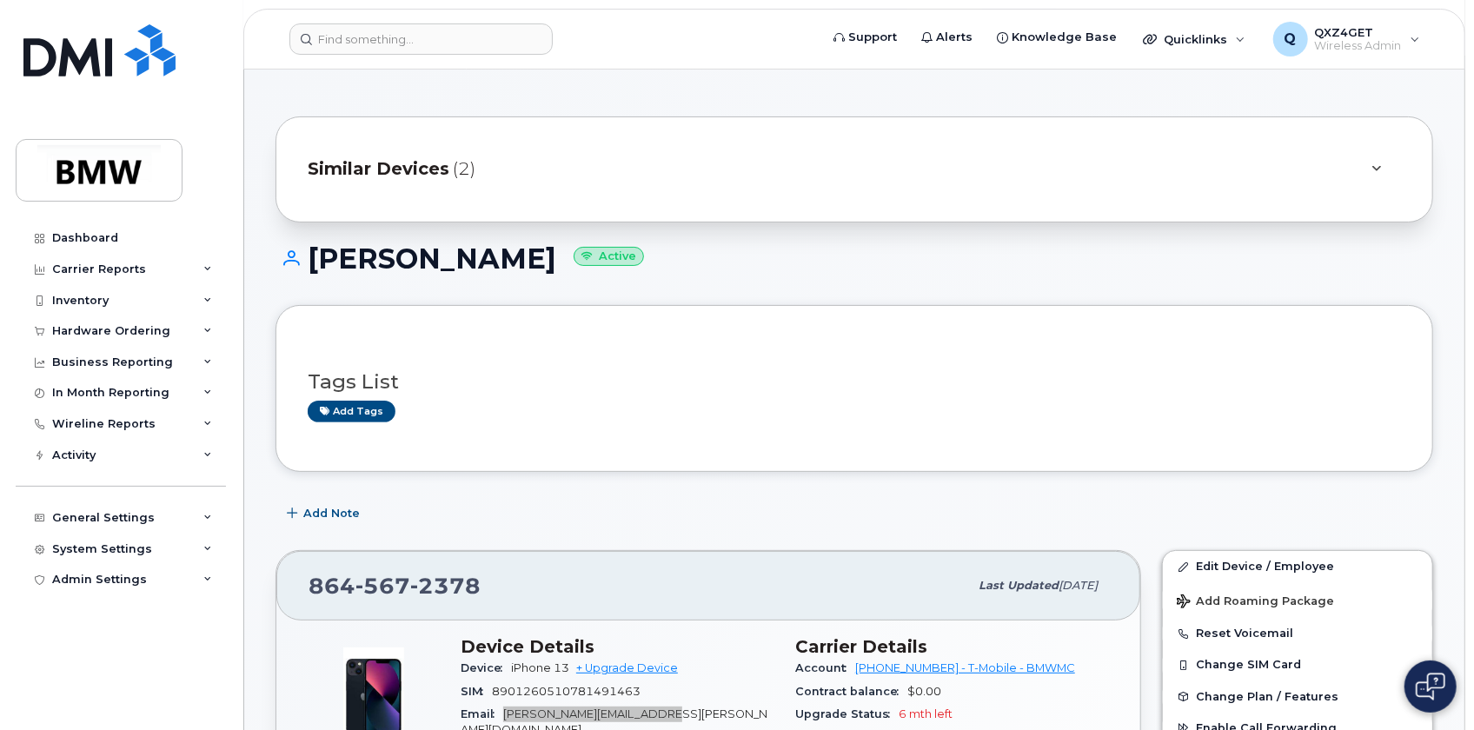
scroll to position [78, 0]
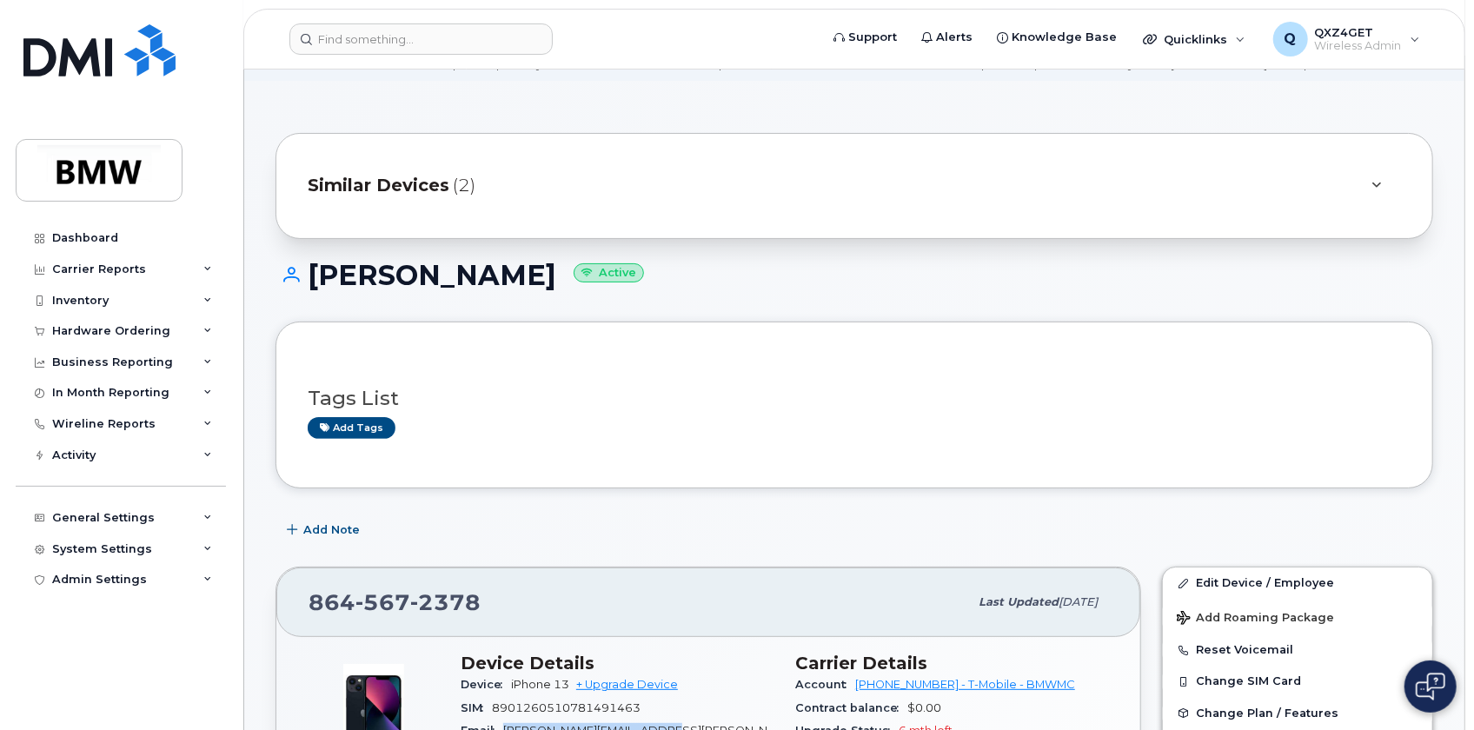
click at [402, 189] on span "Similar Devices" at bounding box center [379, 185] width 142 height 25
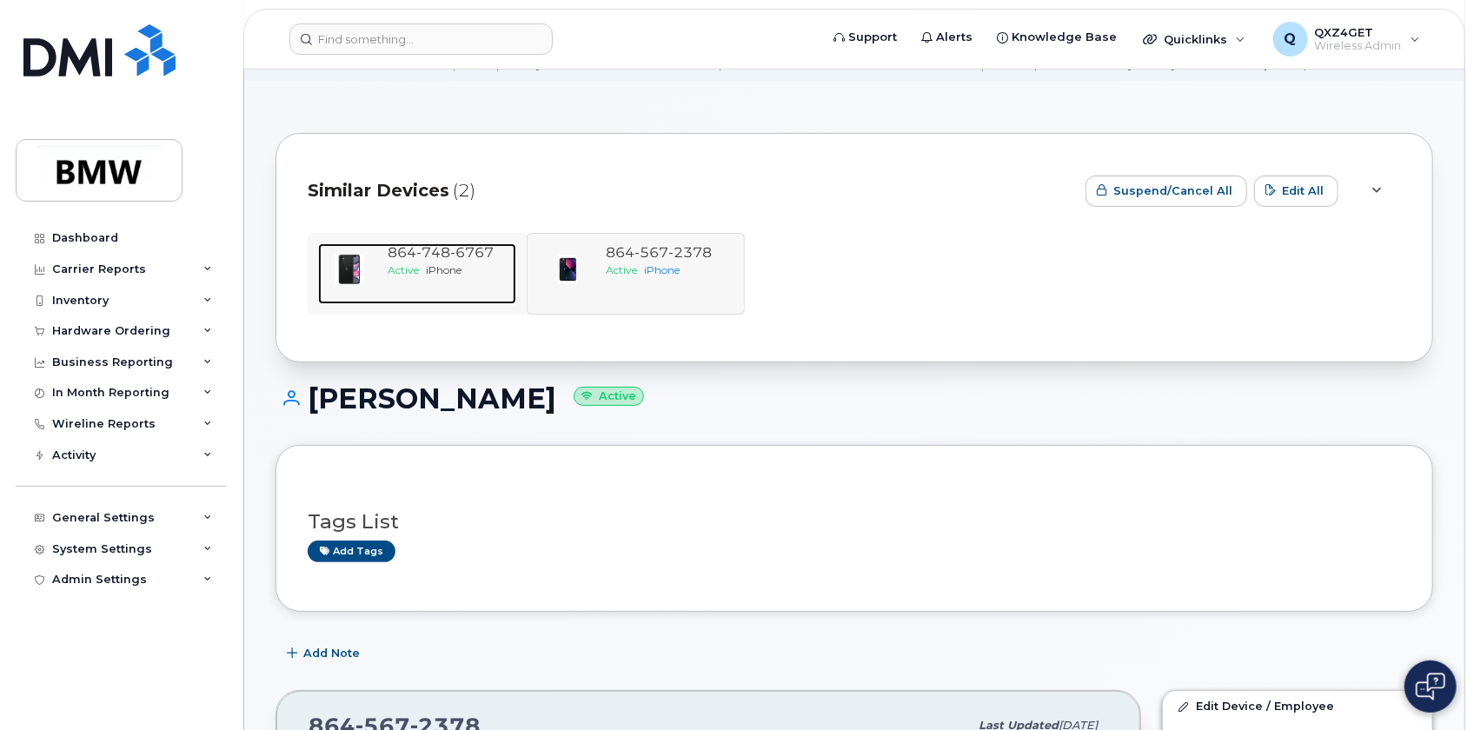
click at [425, 247] on span "748" at bounding box center [433, 252] width 34 height 17
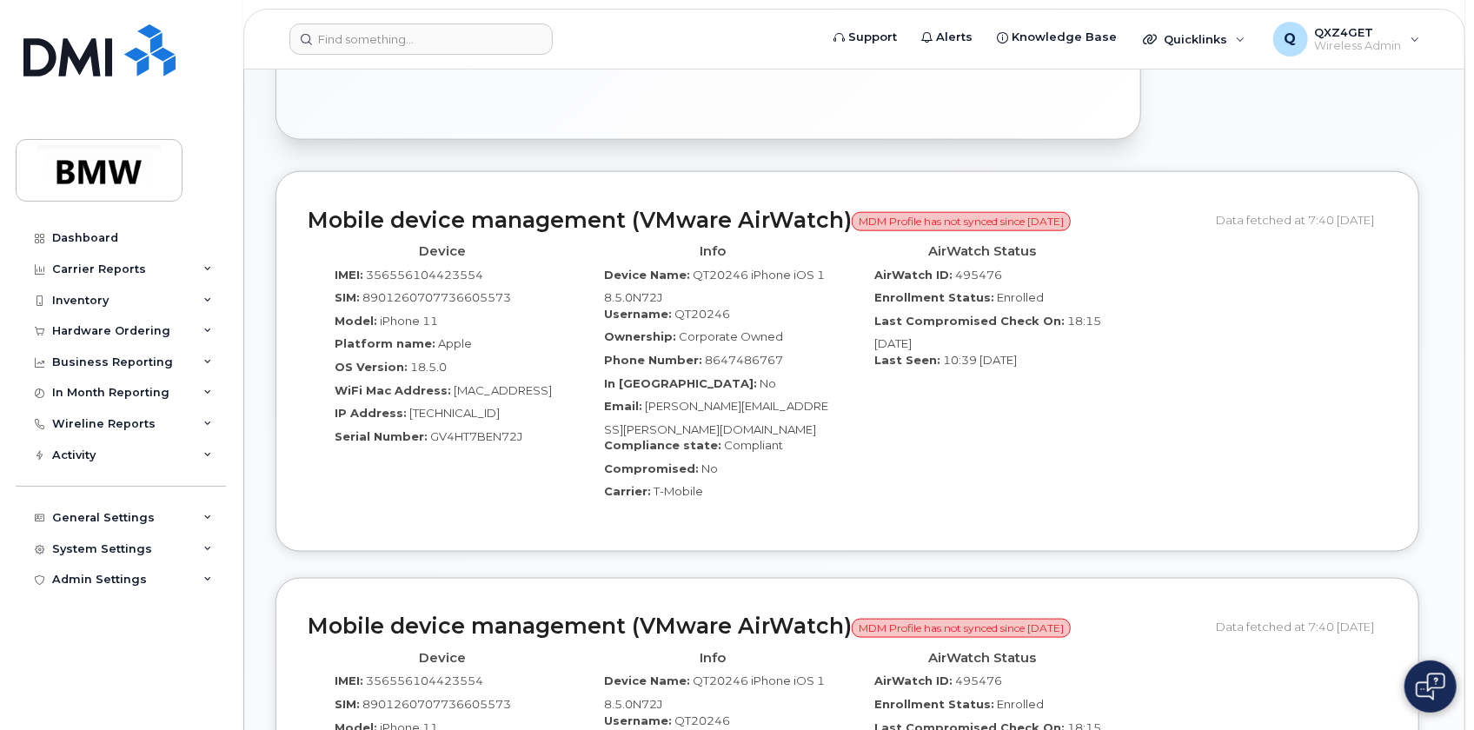
scroll to position [1113, 0]
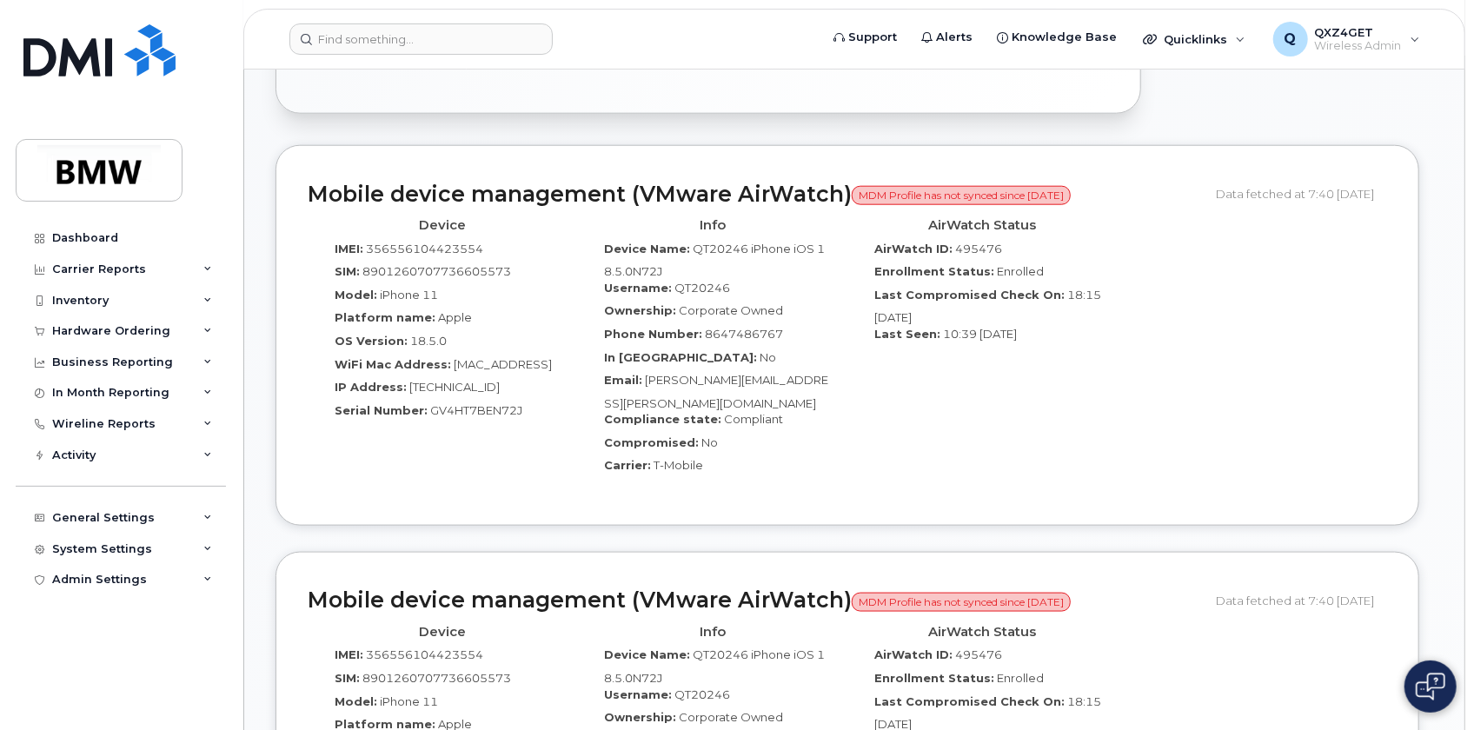
drag, startPoint x: 127, startPoint y: 467, endPoint x: 322, endPoint y: 462, distance: 194.7
click at [143, 463] on div "Activity" at bounding box center [121, 455] width 210 height 31
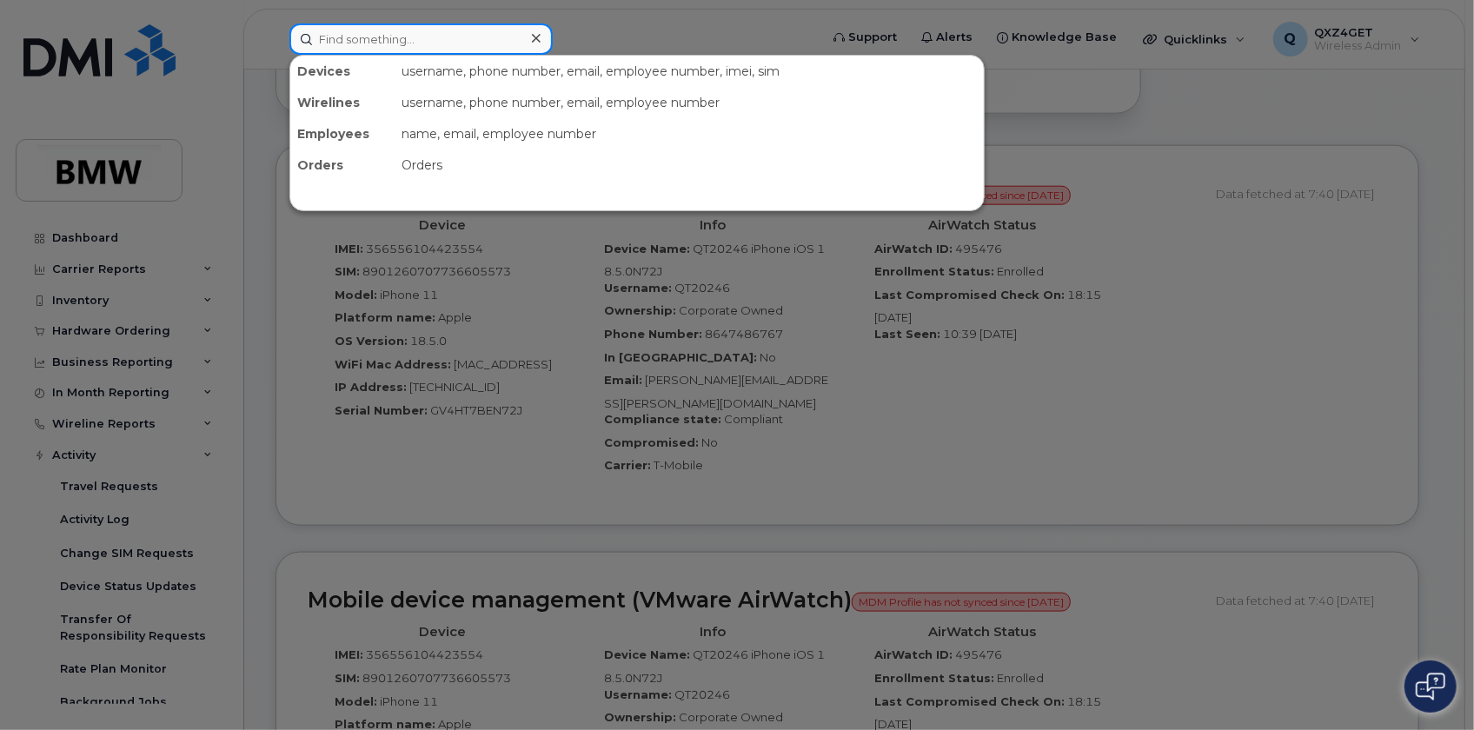
click at [373, 42] on input at bounding box center [420, 38] width 263 height 31
paste input "Amber.Brooks@bmwmc.com"
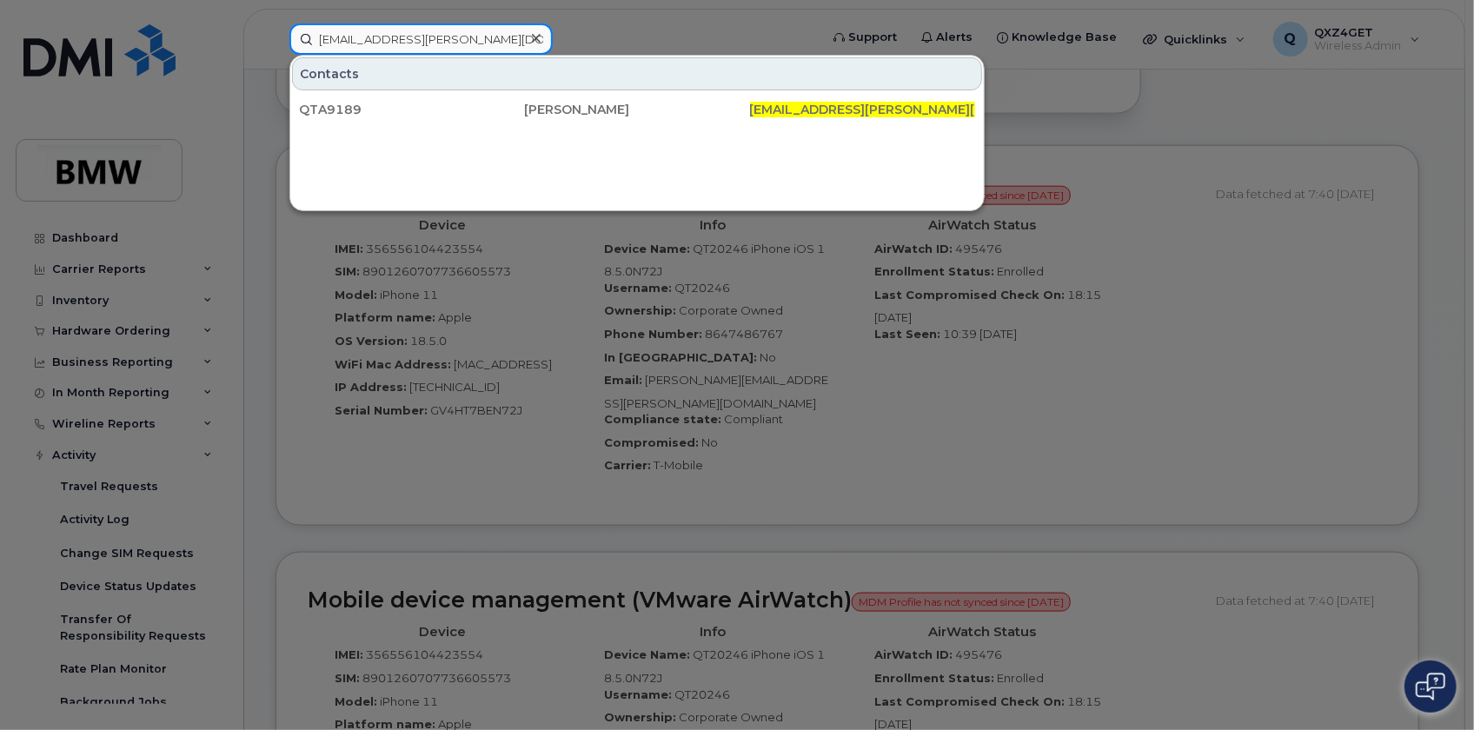
type input "Amber.Brooks@bmwmc.com"
click at [530, 34] on div at bounding box center [535, 38] width 25 height 25
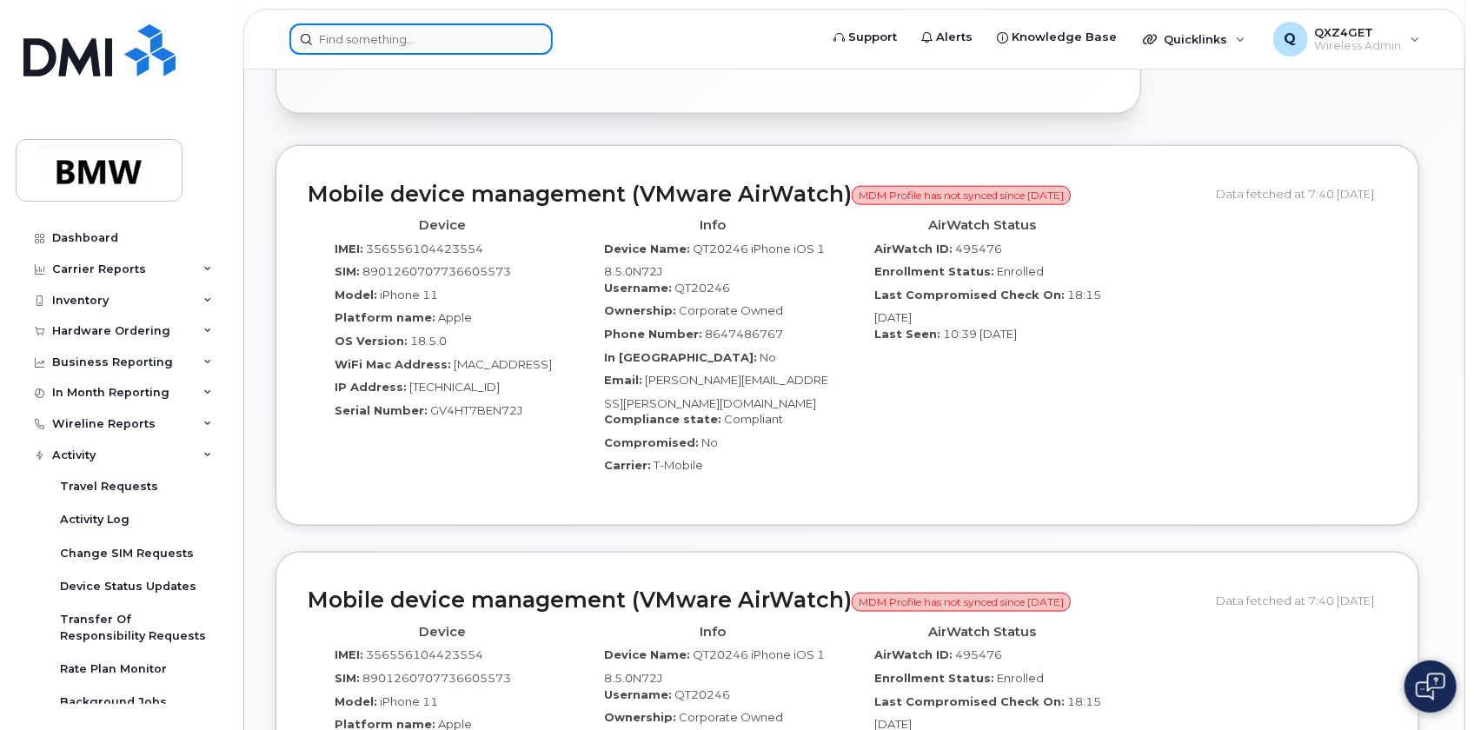
click at [402, 35] on input at bounding box center [420, 38] width 263 height 31
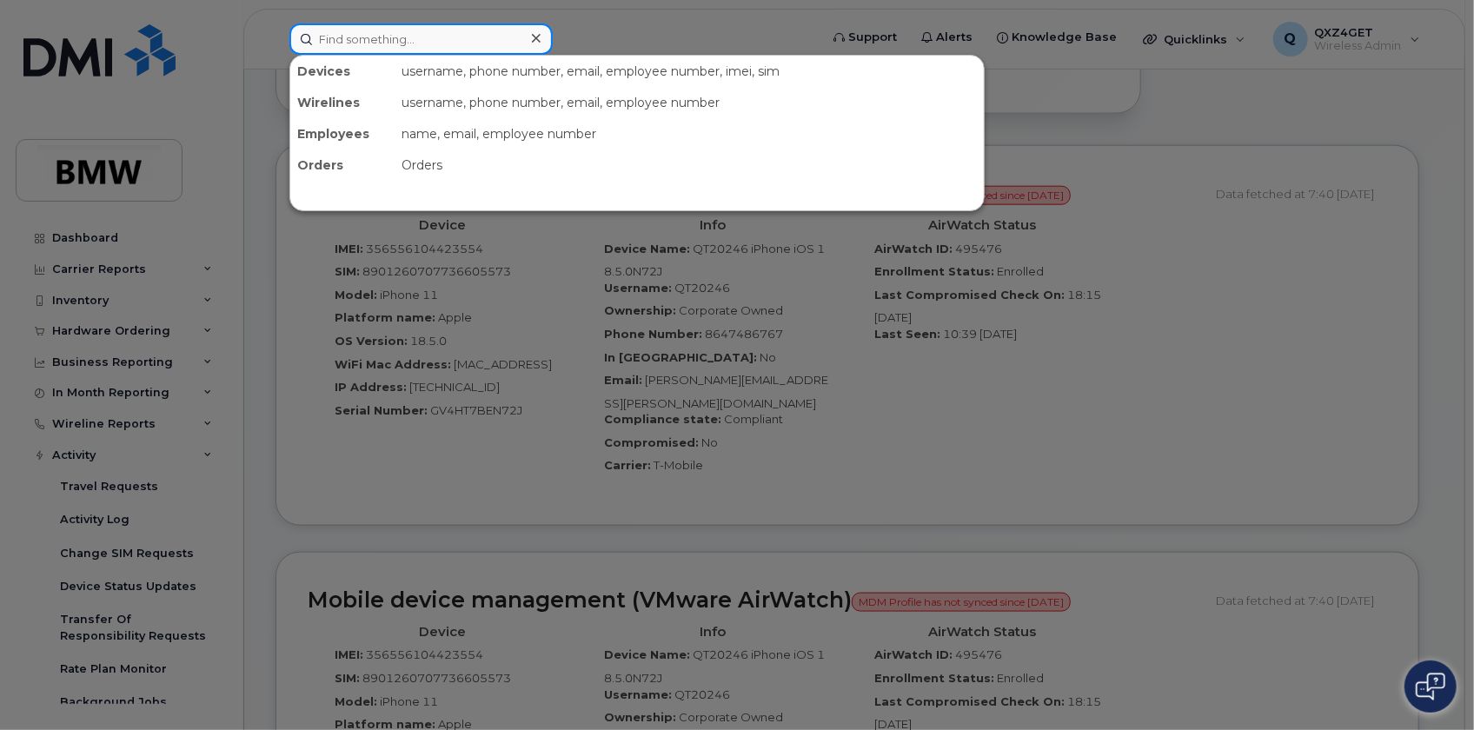
paste input "Michael Alan"
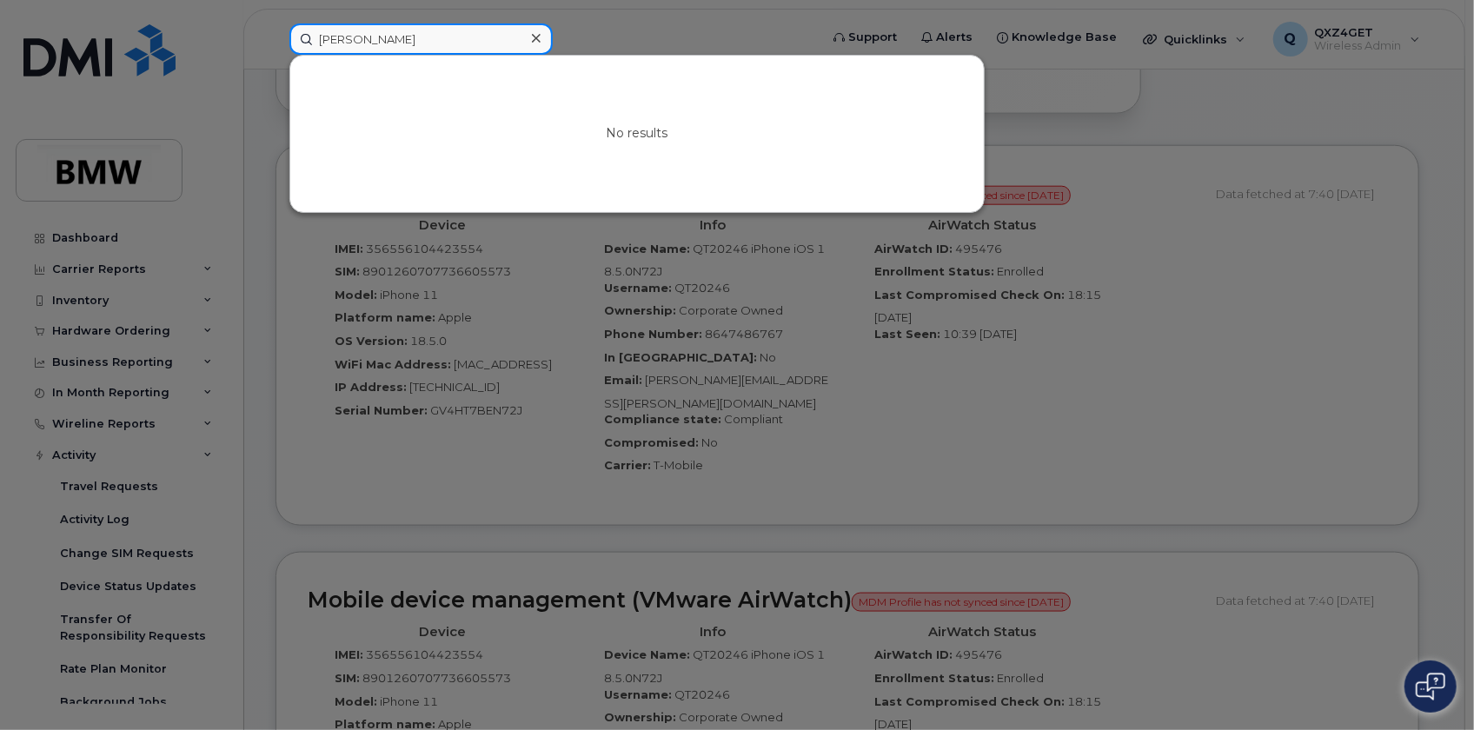
click at [416, 35] on input "Michael Alan" at bounding box center [420, 38] width 263 height 31
drag, startPoint x: 408, startPoint y: 35, endPoint x: 236, endPoint y: 35, distance: 172.1
click at [276, 35] on div "Michael Alan No results" at bounding box center [549, 38] width 546 height 31
paste input "bruce.jensen@bmwmc.com"
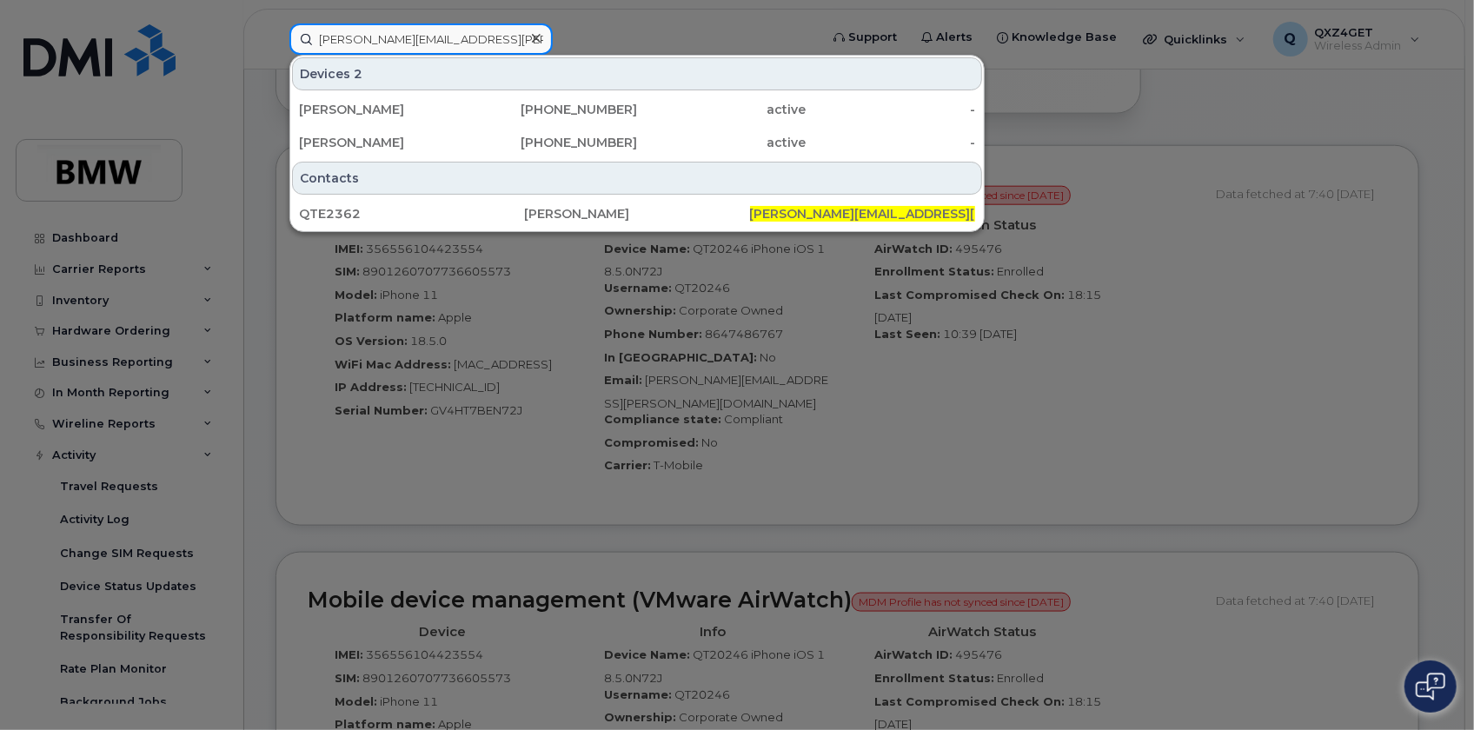
type input "bruce.jensen@bmwmc.com"
click at [111, 328] on div at bounding box center [737, 365] width 1474 height 730
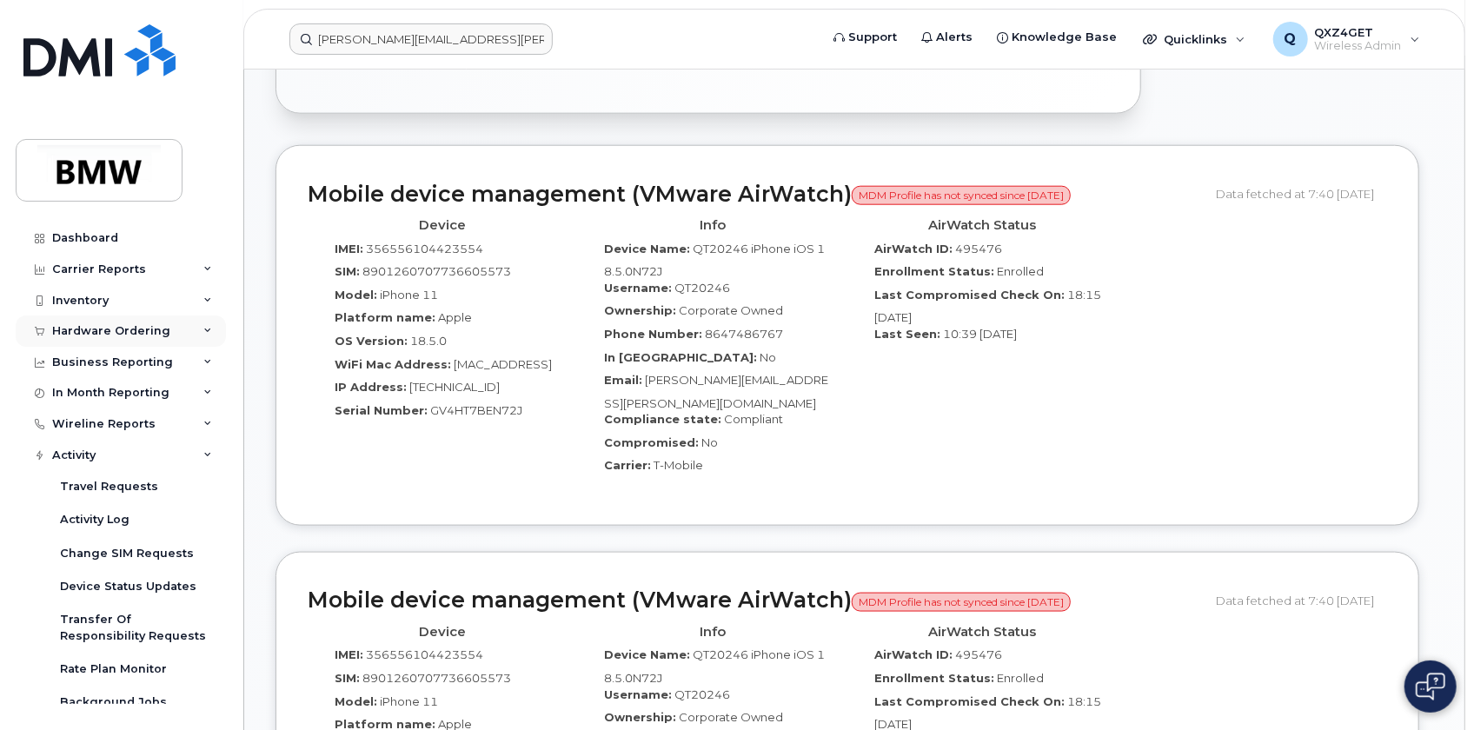
click at [90, 335] on div "Hardware Ordering" at bounding box center [111, 331] width 118 height 14
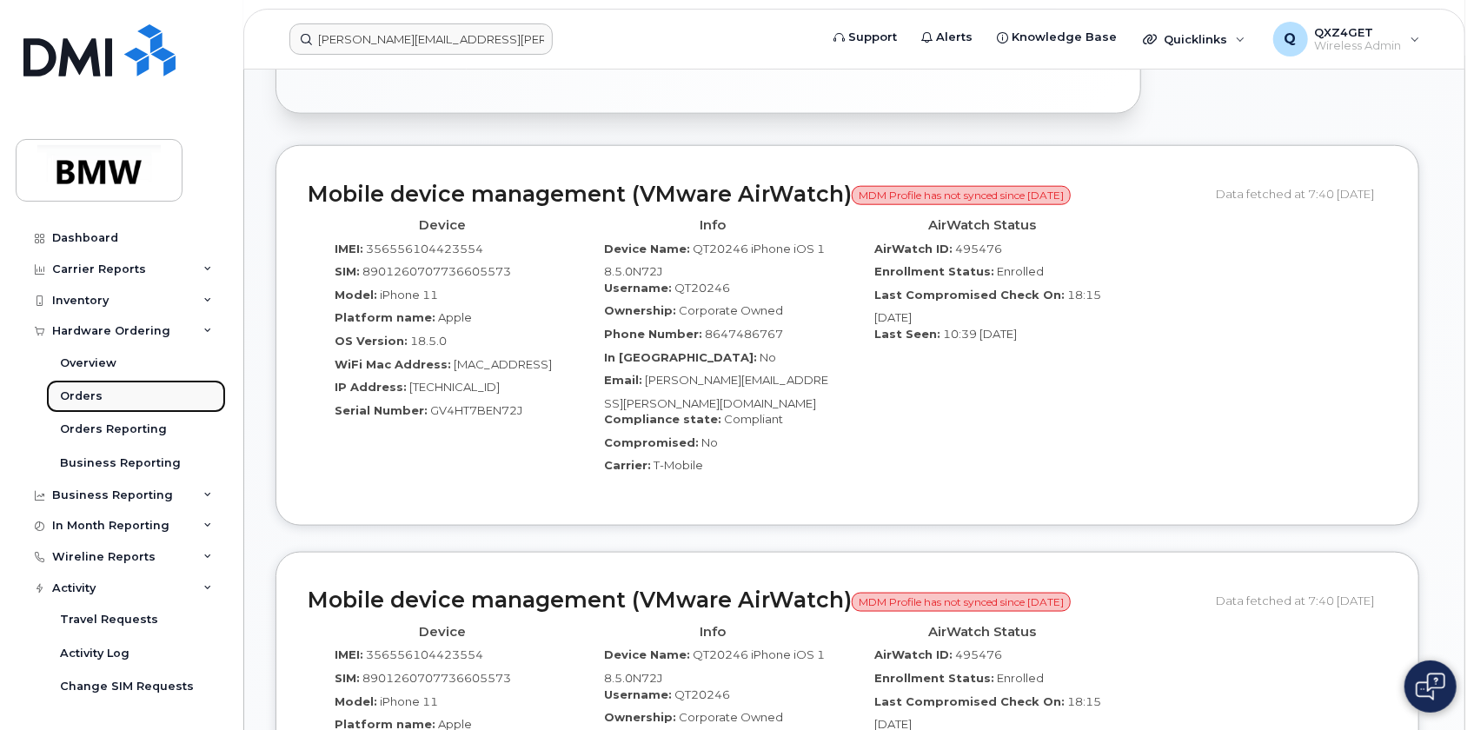
click at [75, 399] on div "Orders" at bounding box center [81, 397] width 43 height 16
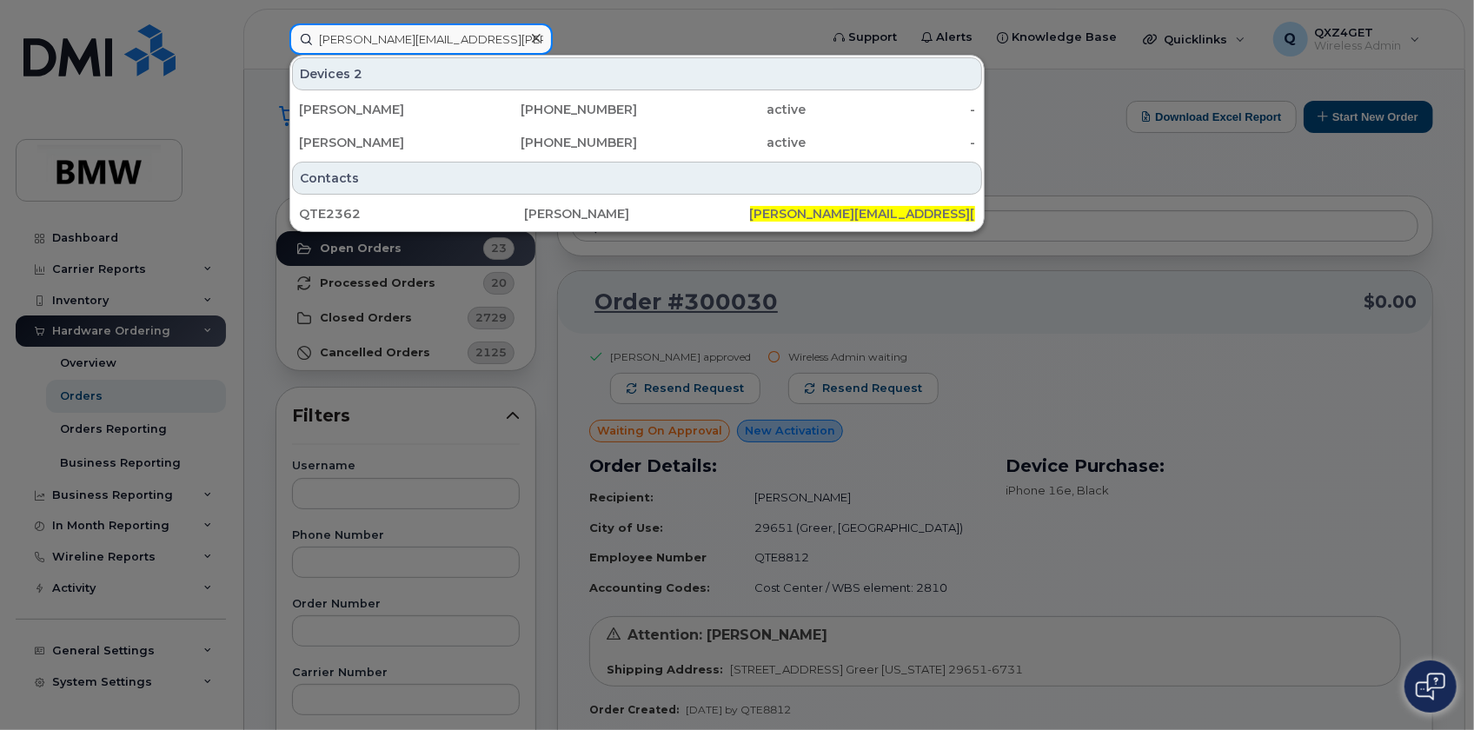
click at [484, 40] on input "bruce.jensen@bmwmc.com" at bounding box center [420, 38] width 263 height 31
click at [544, 41] on div at bounding box center [535, 38] width 25 height 25
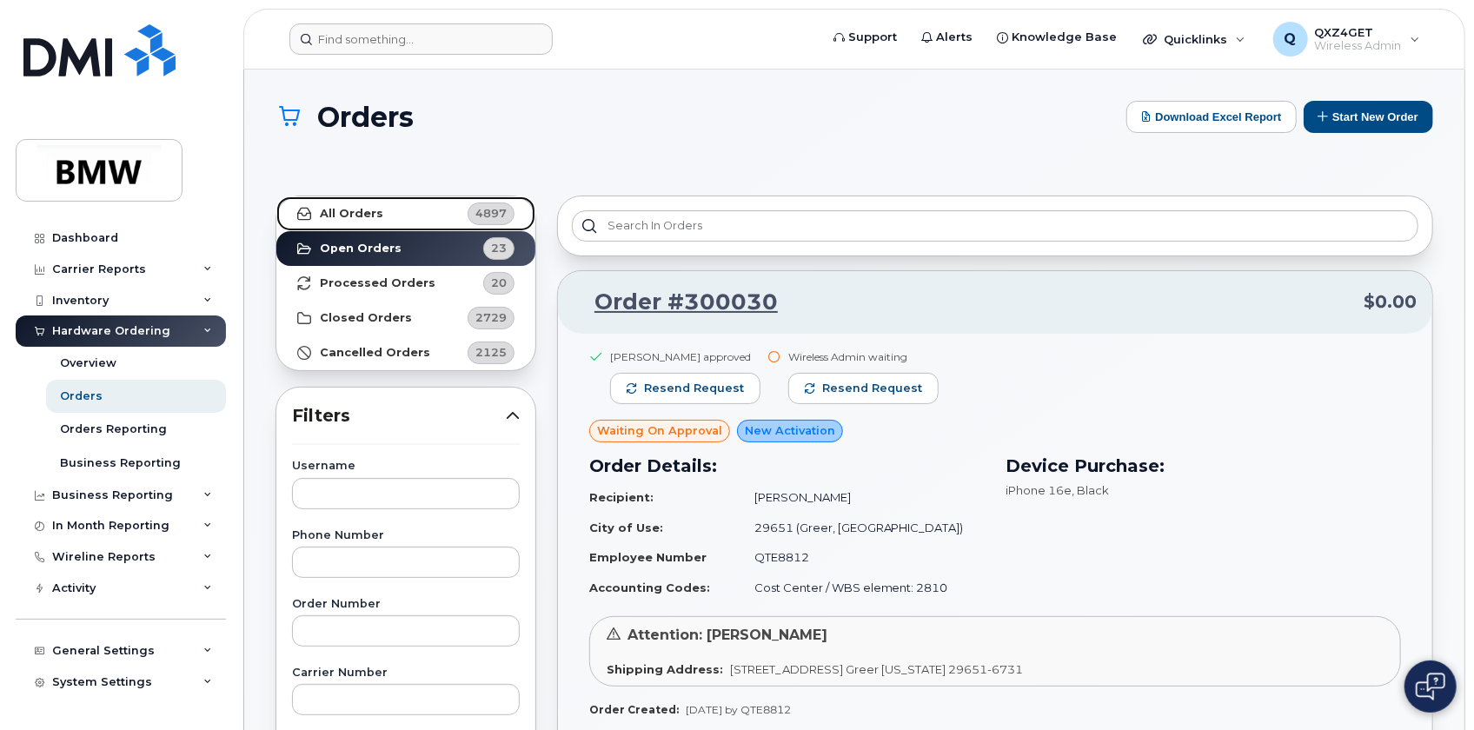
click at [331, 207] on strong "All Orders" at bounding box center [351, 214] width 63 height 14
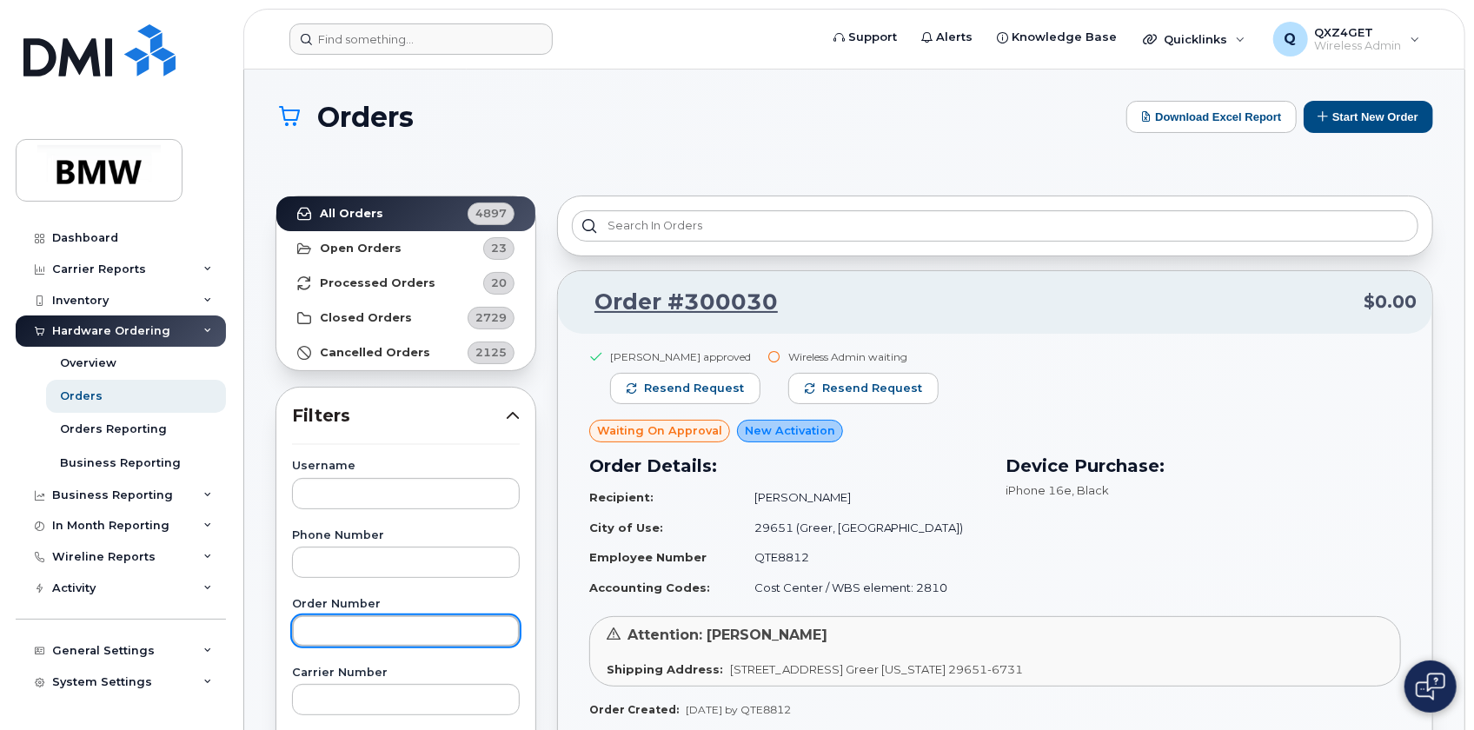
click at [335, 627] on input "text" at bounding box center [406, 630] width 228 height 31
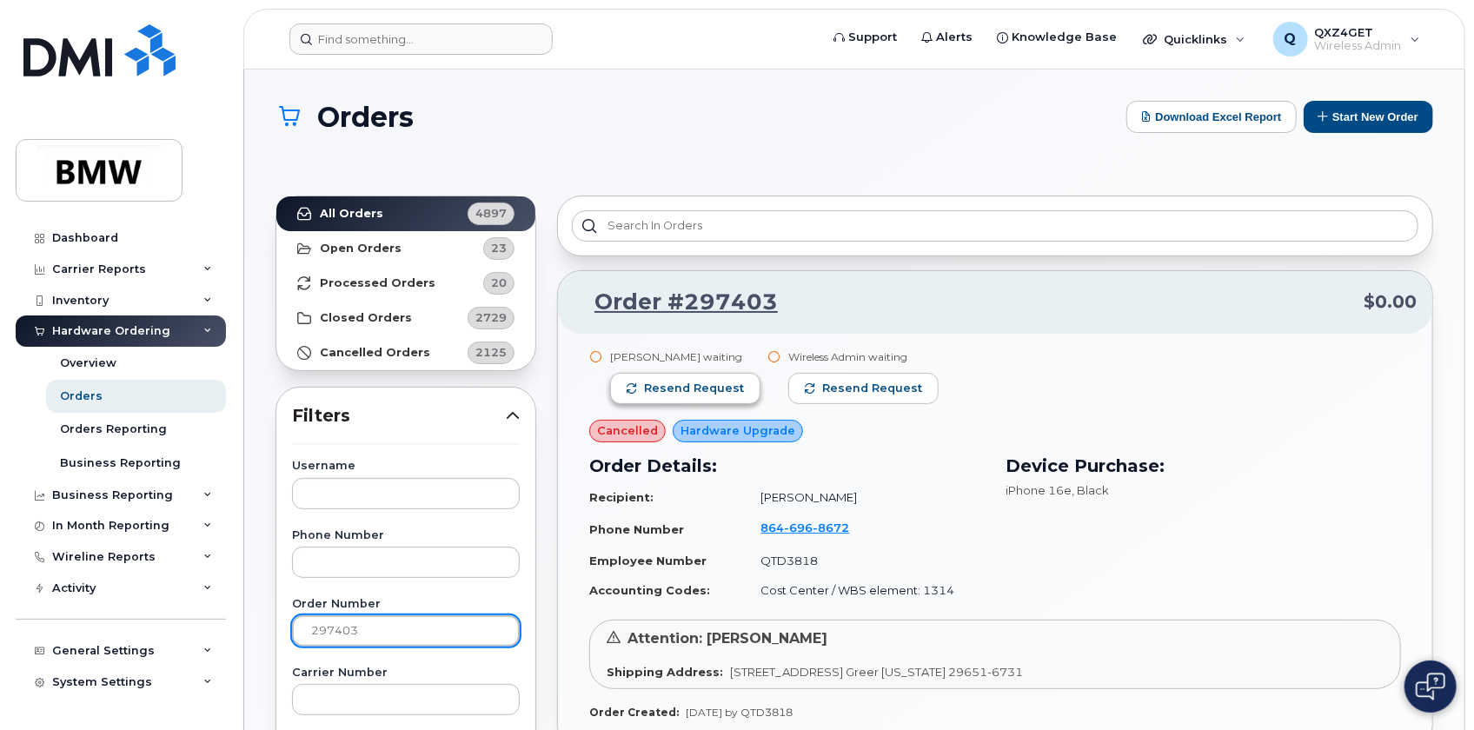
scroll to position [78, 0]
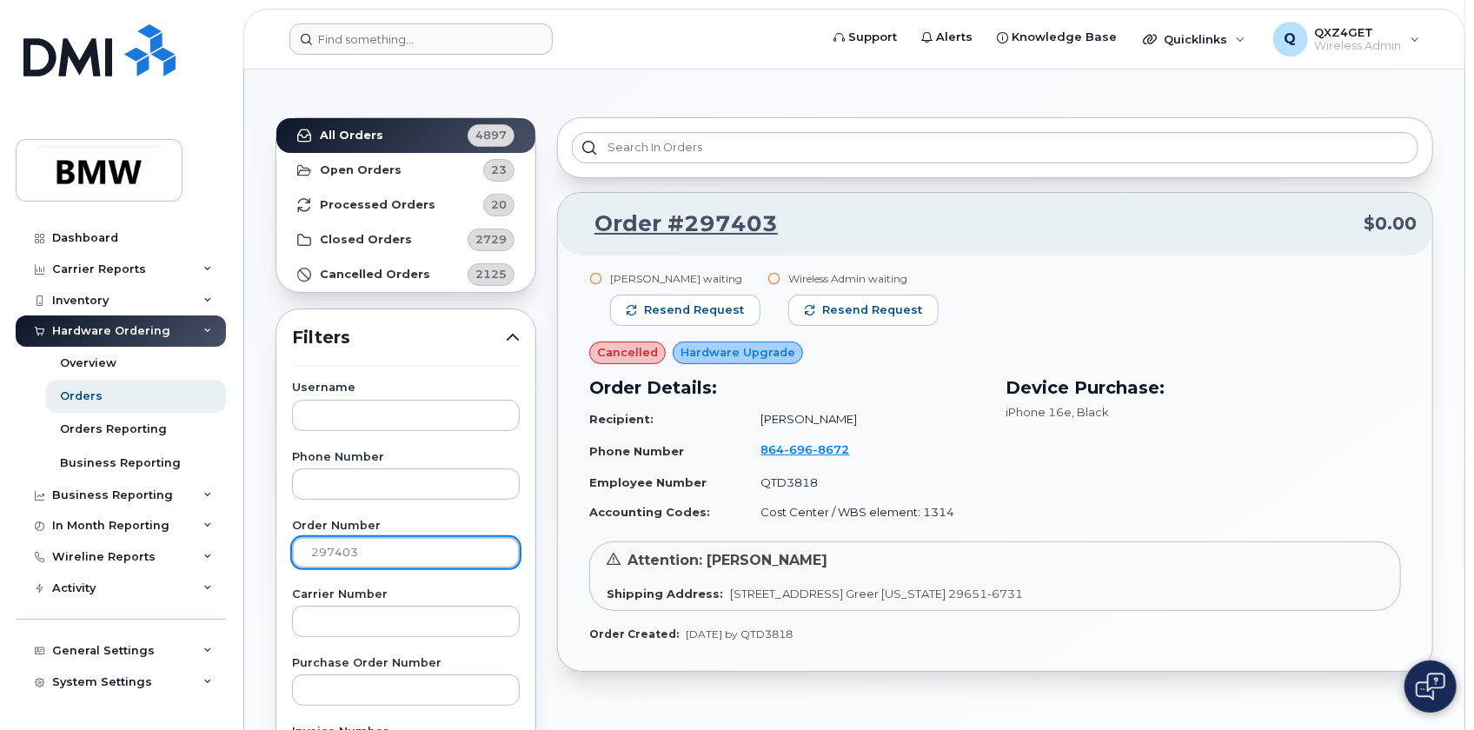
drag, startPoint x: 377, startPoint y: 548, endPoint x: 278, endPoint y: 557, distance: 99.5
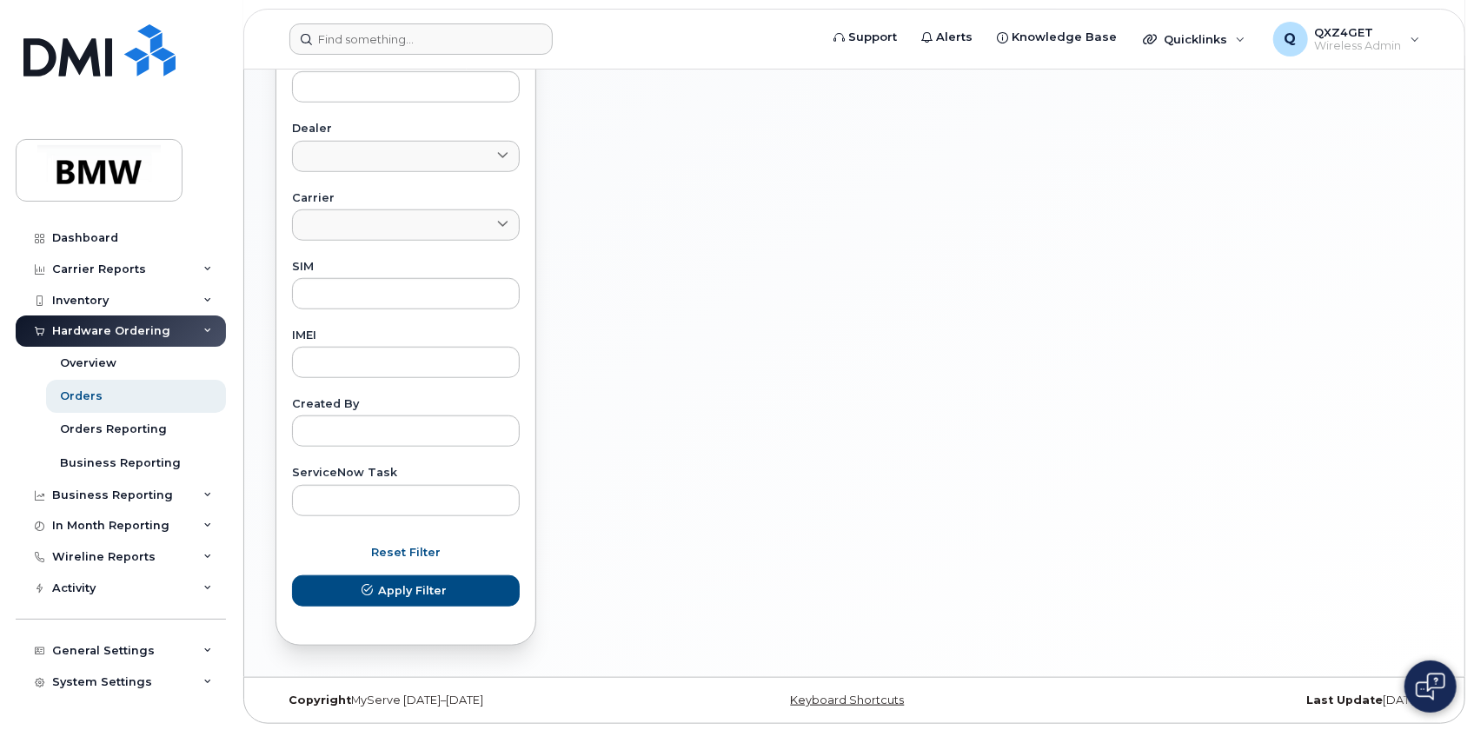
scroll to position [751, 0]
type input "299991"
click at [442, 584] on span "Apply Filter" at bounding box center [412, 589] width 69 height 17
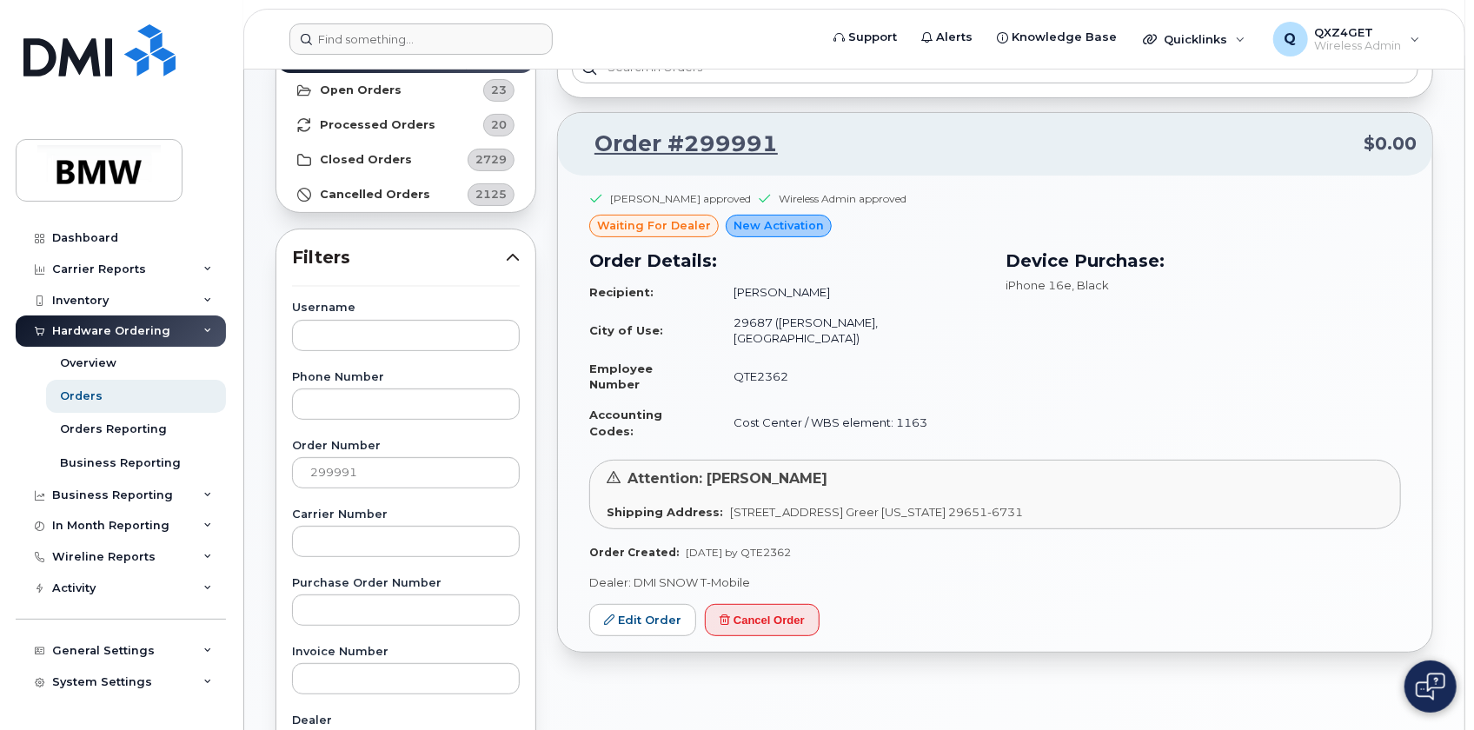
scroll to position [119, 0]
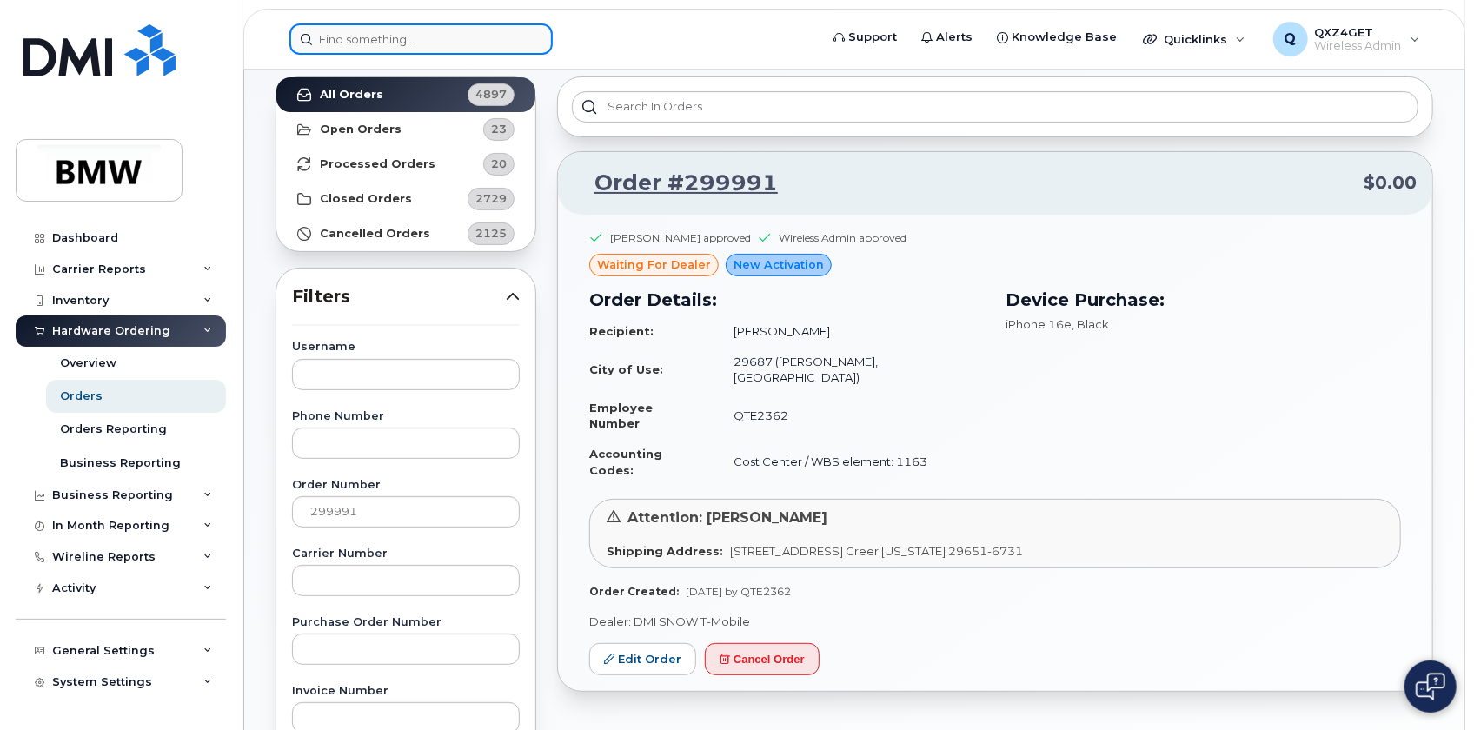
click at [351, 38] on input at bounding box center [420, 38] width 263 height 31
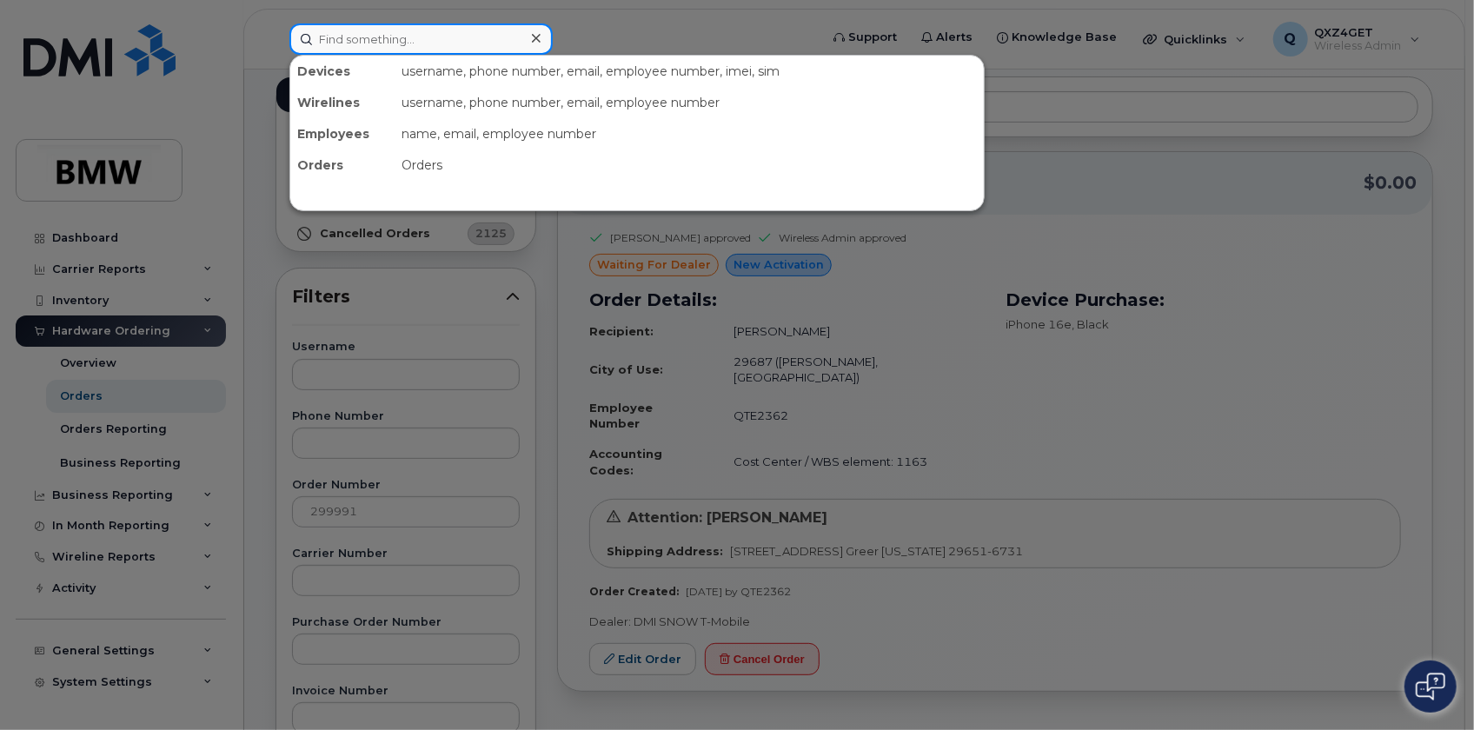
paste input "joshua.wells@bmwmc.com"
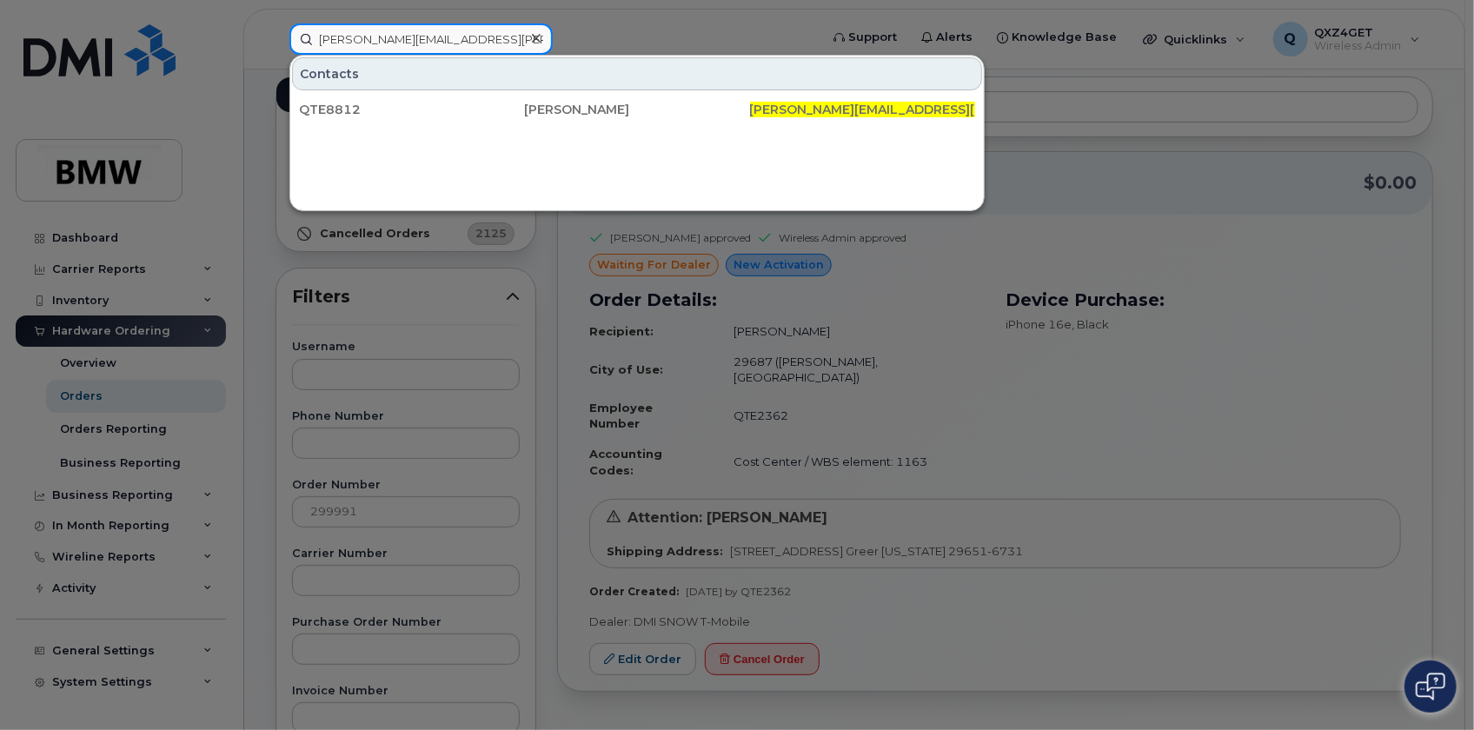
type input "joshua.wells@bmwmc.com"
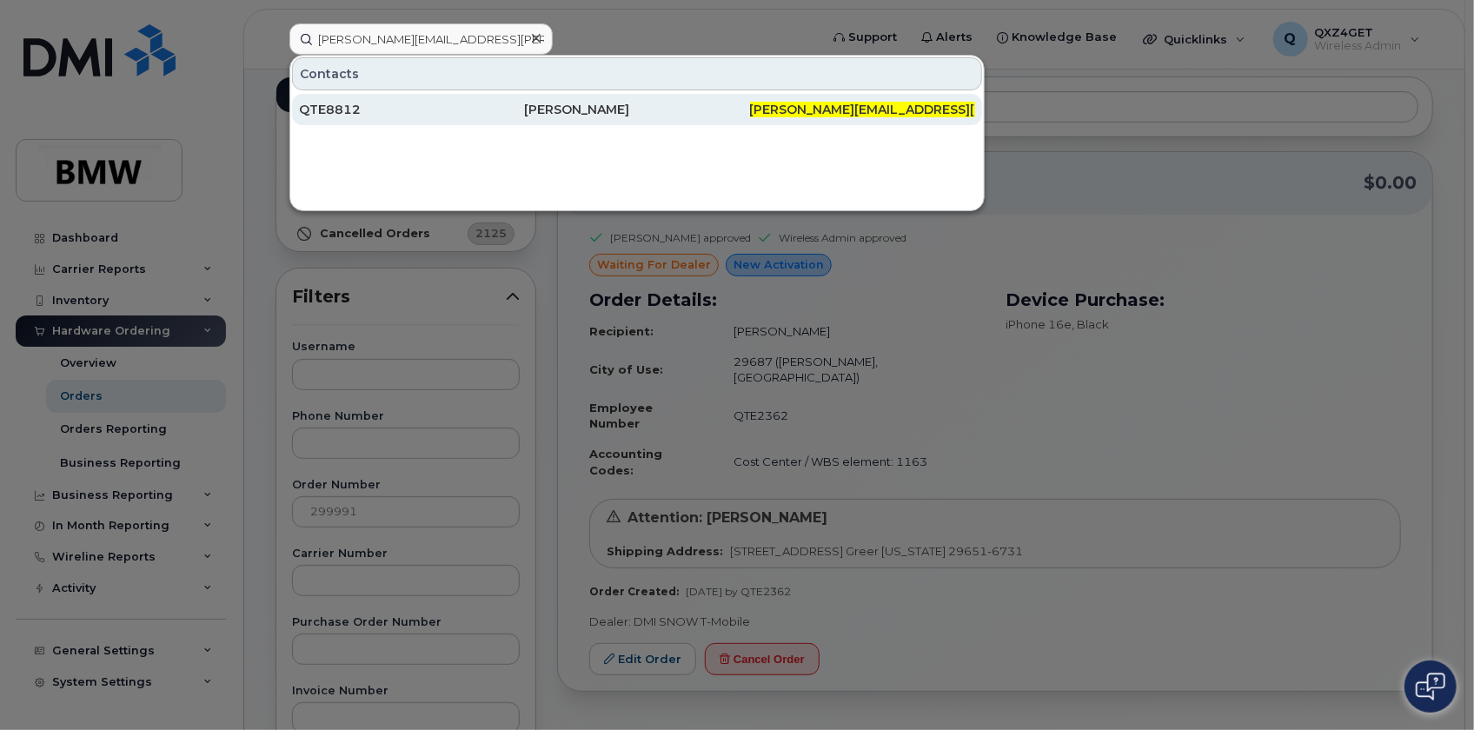
click at [323, 111] on div "QTE8812" at bounding box center [411, 109] width 225 height 17
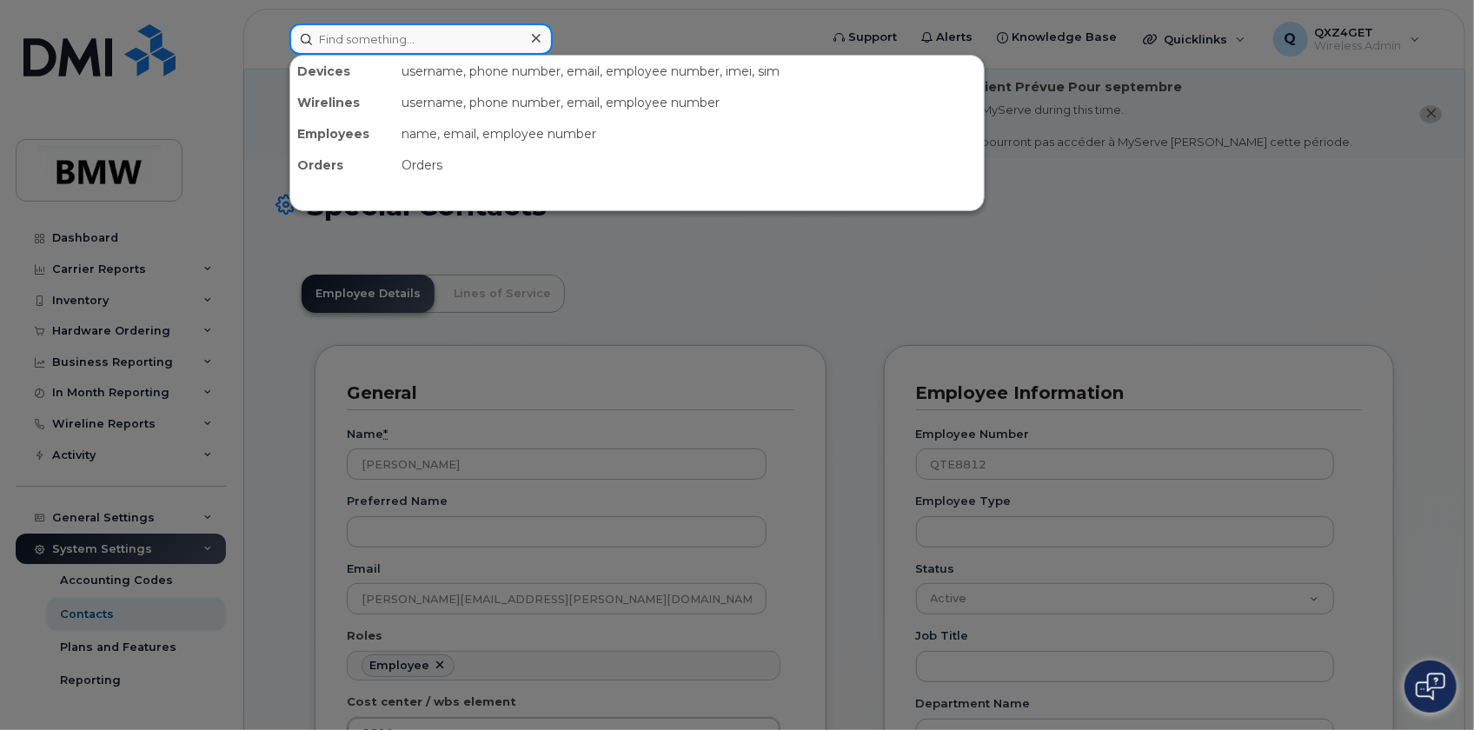
click at [409, 36] on input at bounding box center [420, 38] width 263 height 31
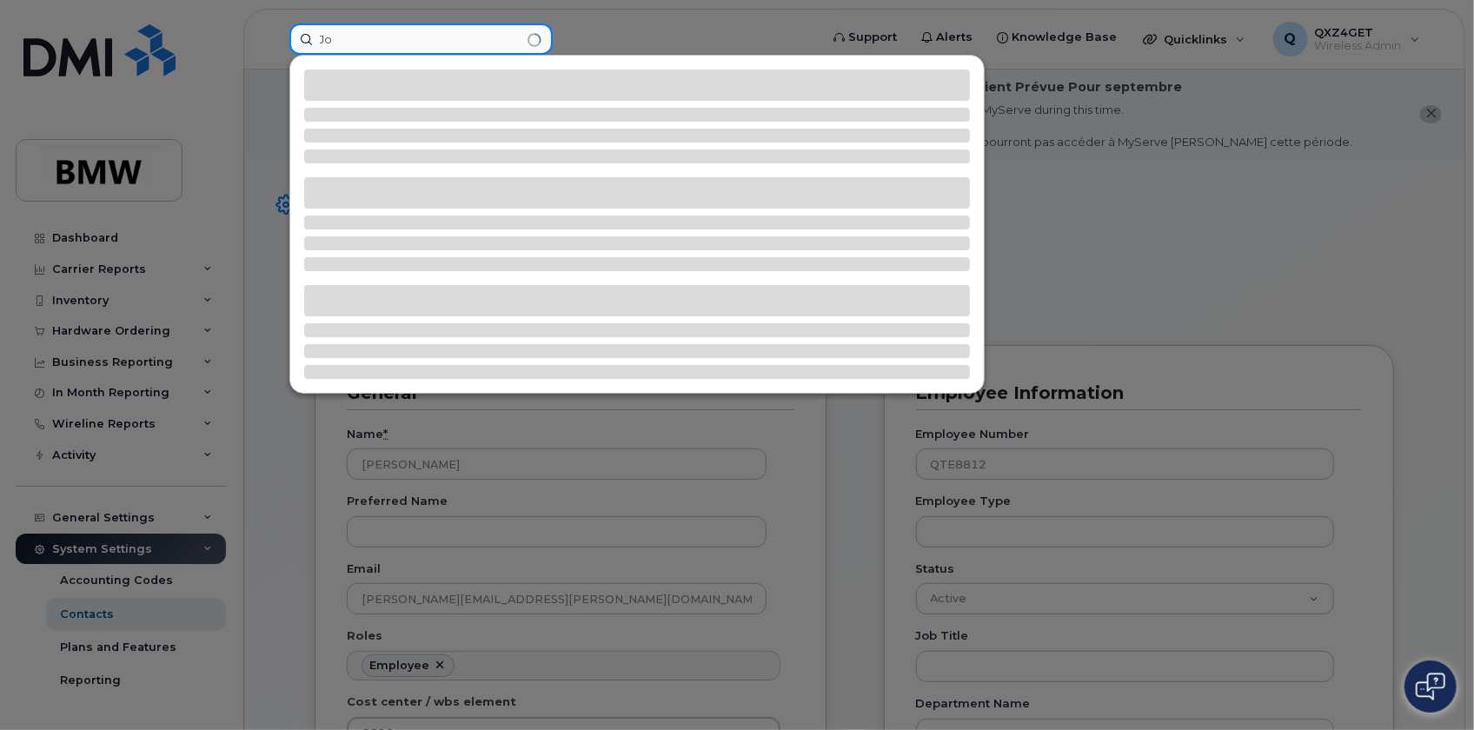
type input "J"
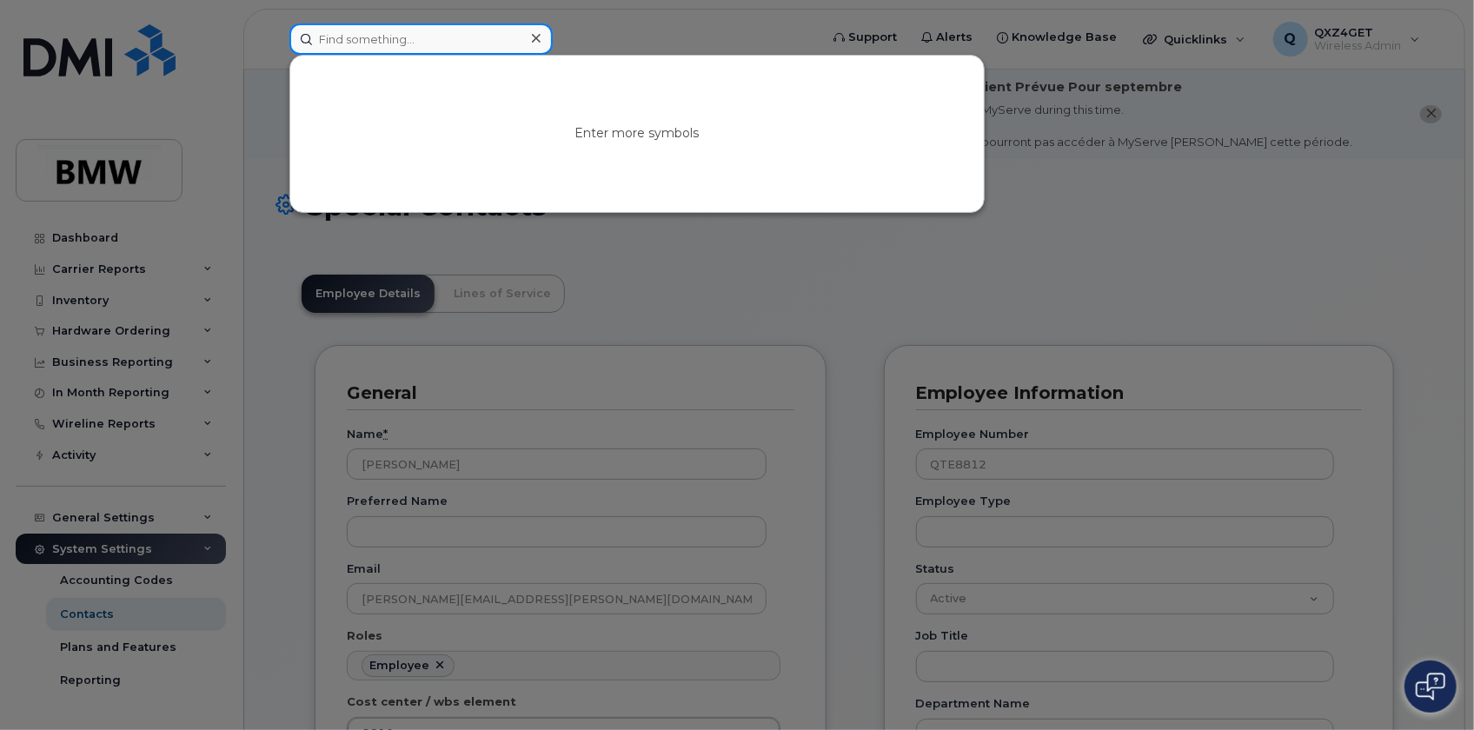
click at [432, 45] on input at bounding box center [420, 38] width 263 height 31
paste input "Freschta Ahadi"
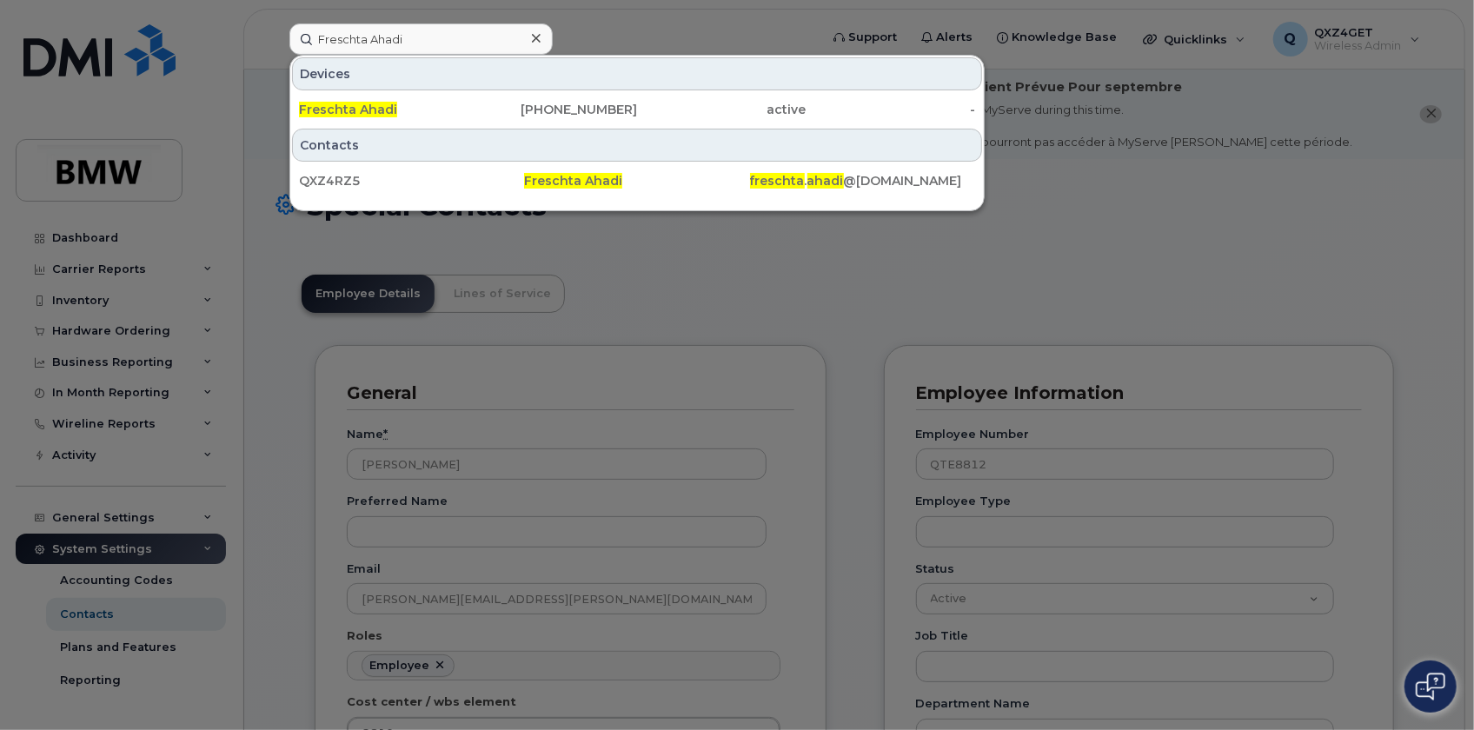
click at [278, 123] on div at bounding box center [737, 365] width 1474 height 730
drag, startPoint x: 423, startPoint y: 35, endPoint x: 286, endPoint y: 45, distance: 137.7
click at [286, 45] on div "Freschta Ahadi Devices Freschta Ahadi 864-243-7060 active - Contacts QXZ4RZ5 Fr…" at bounding box center [549, 38] width 546 height 31
paste input "[PERSON_NAME][EMAIL_ADDRESS][DOMAIN_NAME]"
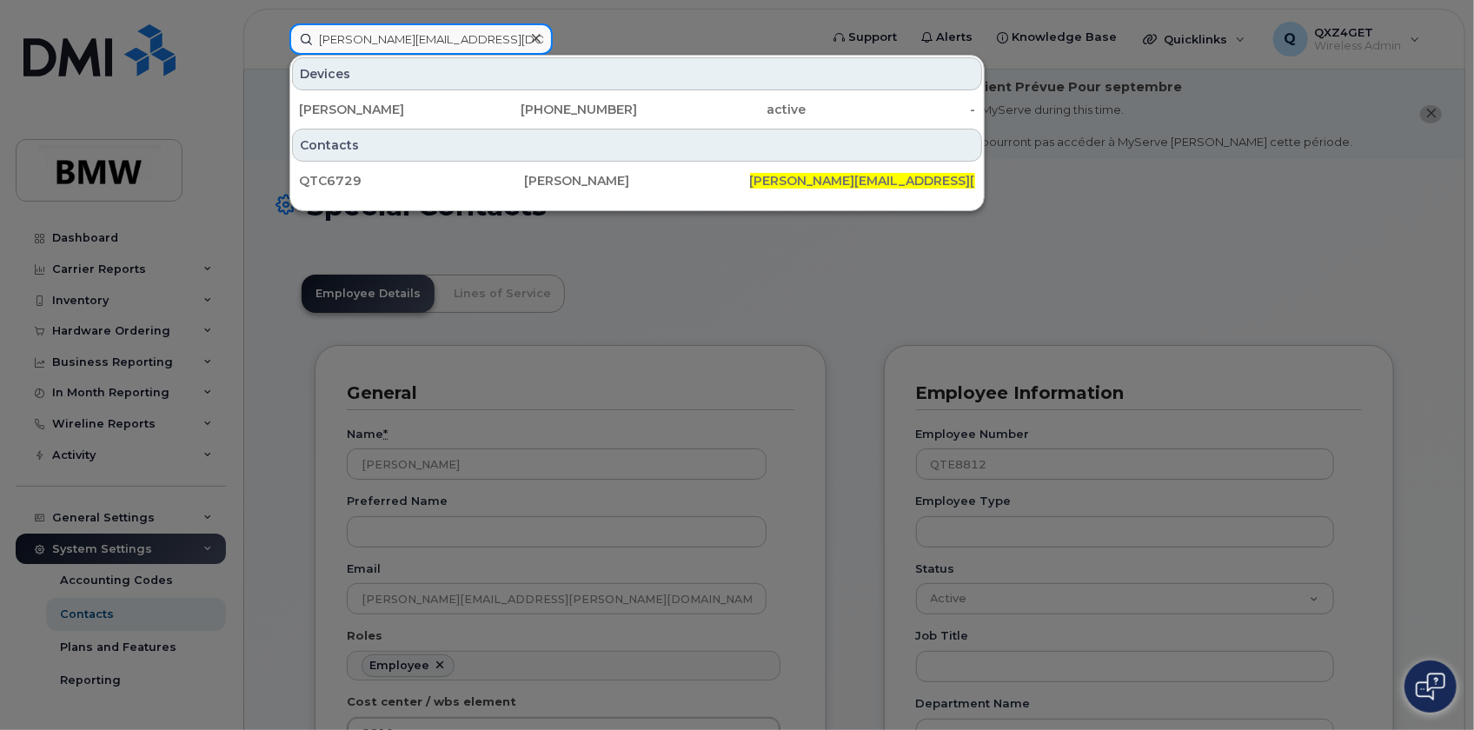
type input "[PERSON_NAME][EMAIL_ADDRESS][DOMAIN_NAME]"
drag, startPoint x: 389, startPoint y: 43, endPoint x: 425, endPoint y: 30, distance: 38.3
click at [391, 43] on input "[PERSON_NAME][EMAIL_ADDRESS][DOMAIN_NAME]" at bounding box center [420, 38] width 263 height 31
click at [540, 35] on div at bounding box center [535, 38] width 25 height 25
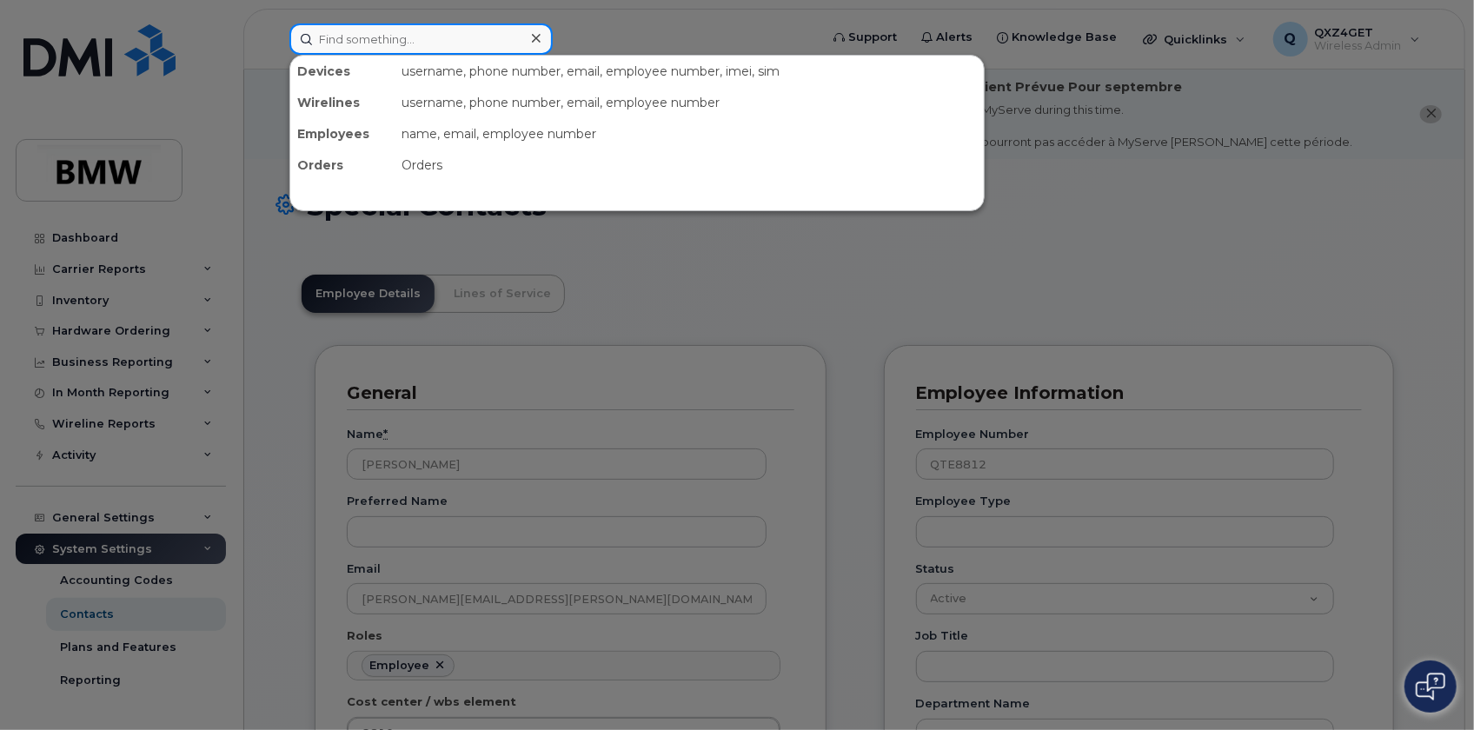
click at [465, 37] on input at bounding box center [420, 38] width 263 height 31
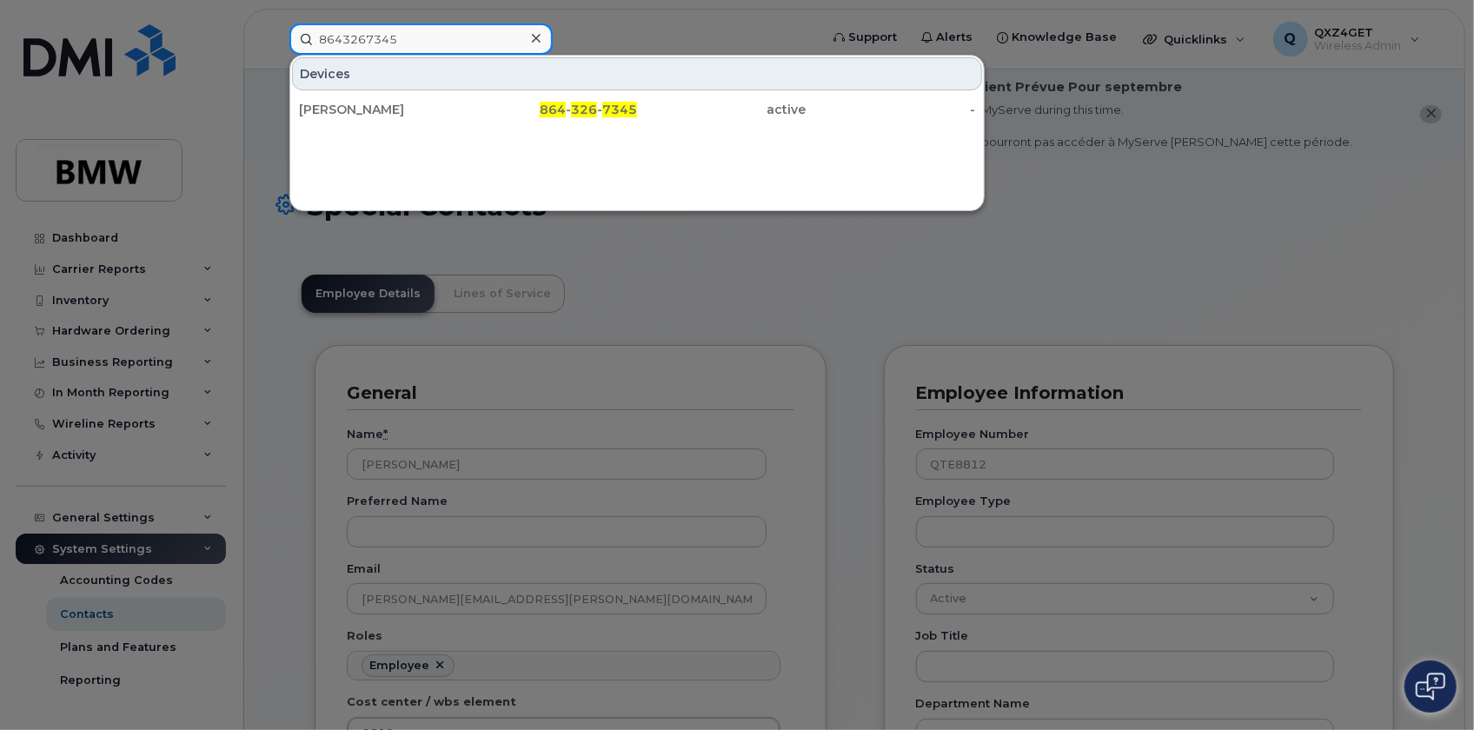
type input "8643267345"
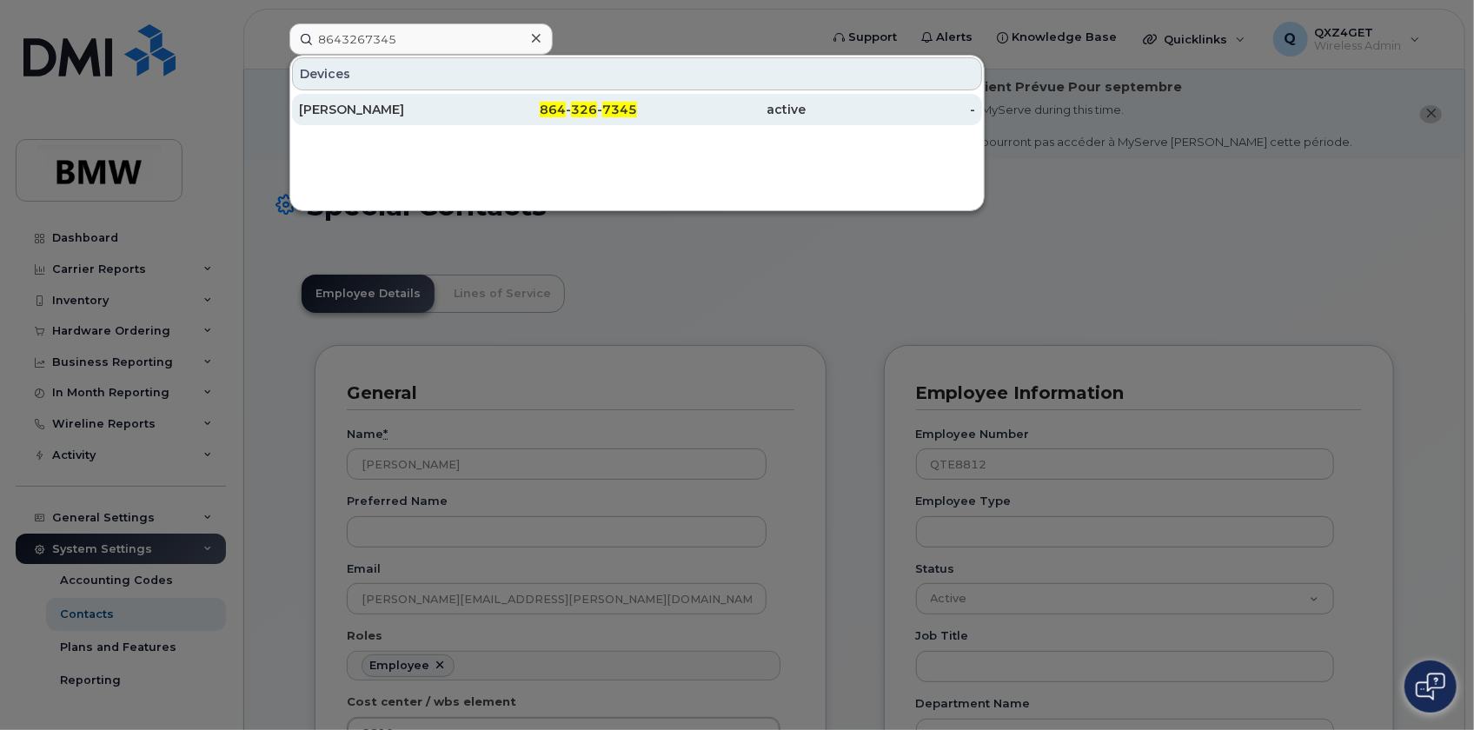
click at [396, 112] on div "[PERSON_NAME]" at bounding box center [383, 109] width 169 height 17
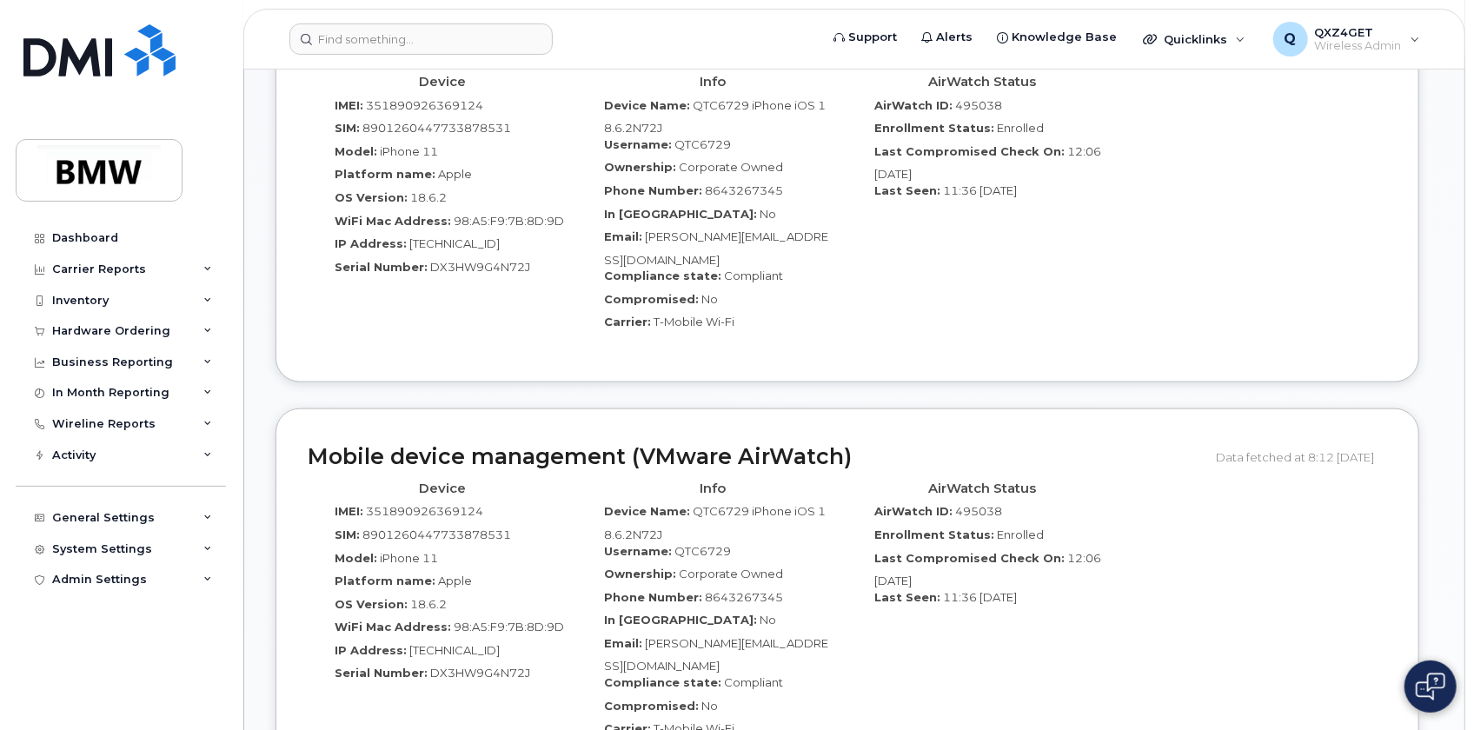
scroll to position [1185, 0]
